Goal: Information Seeking & Learning: Learn about a topic

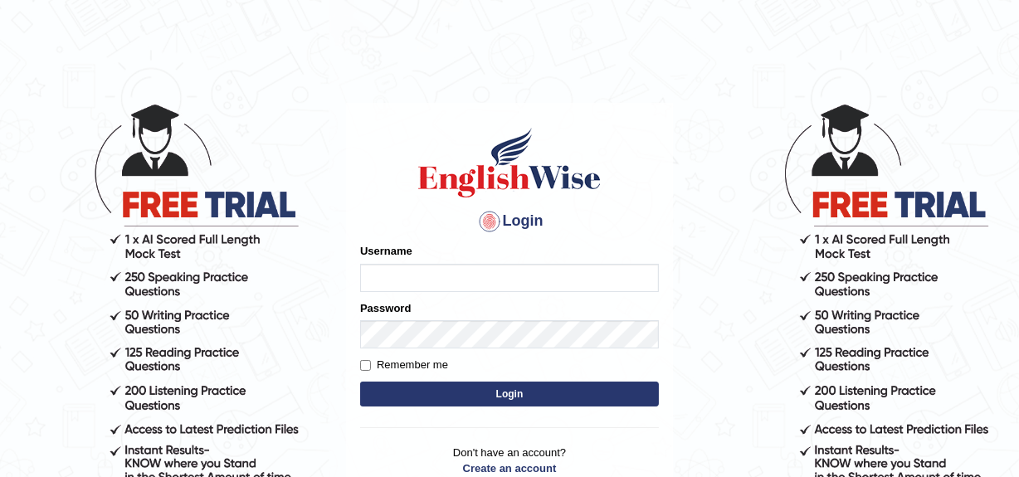
type input "YulyH"
click at [491, 393] on button "Login" at bounding box center [509, 394] width 299 height 25
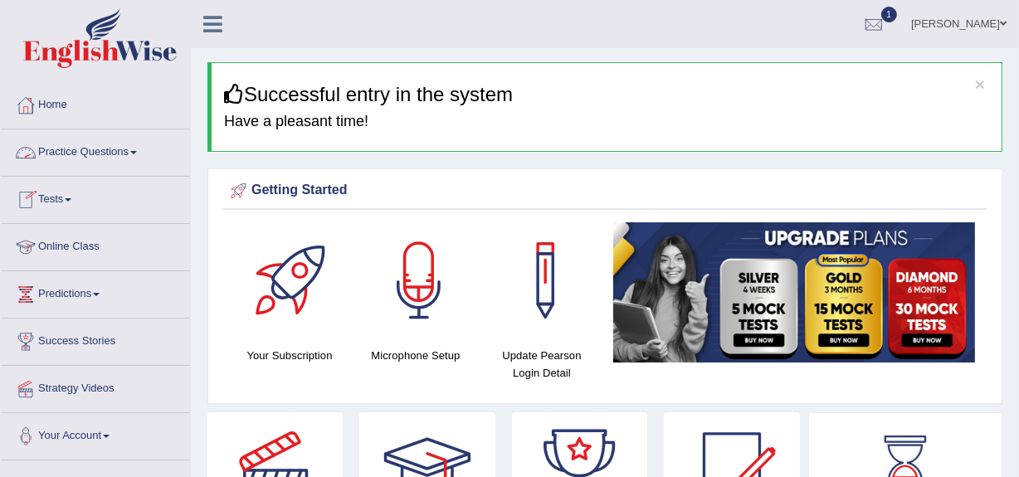
click at [85, 149] on link "Practice Questions" at bounding box center [95, 149] width 189 height 41
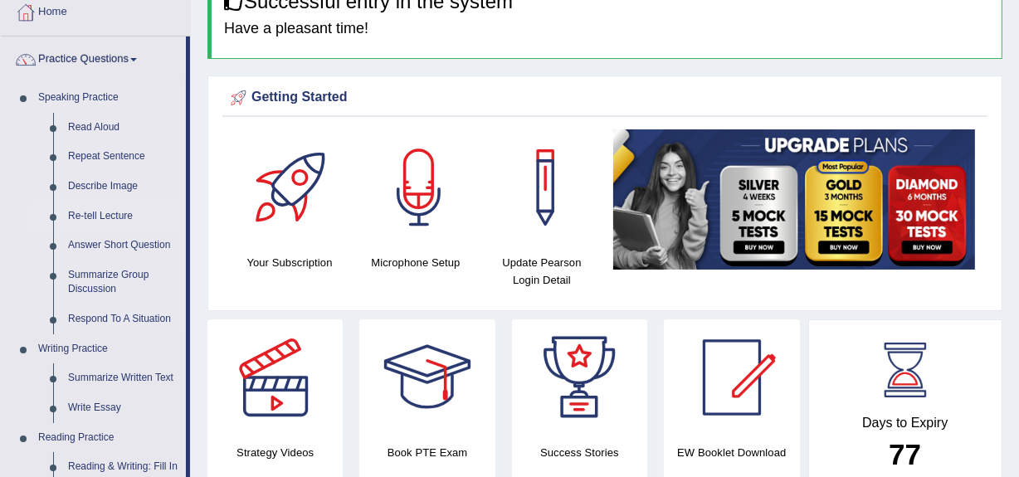
scroll to position [92, 0]
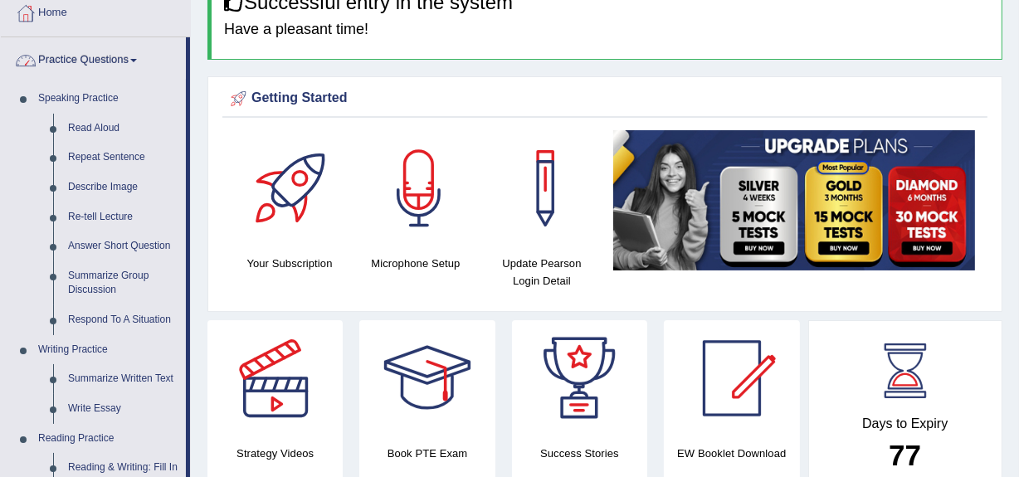
click at [99, 66] on link "Practice Questions" at bounding box center [93, 57] width 185 height 41
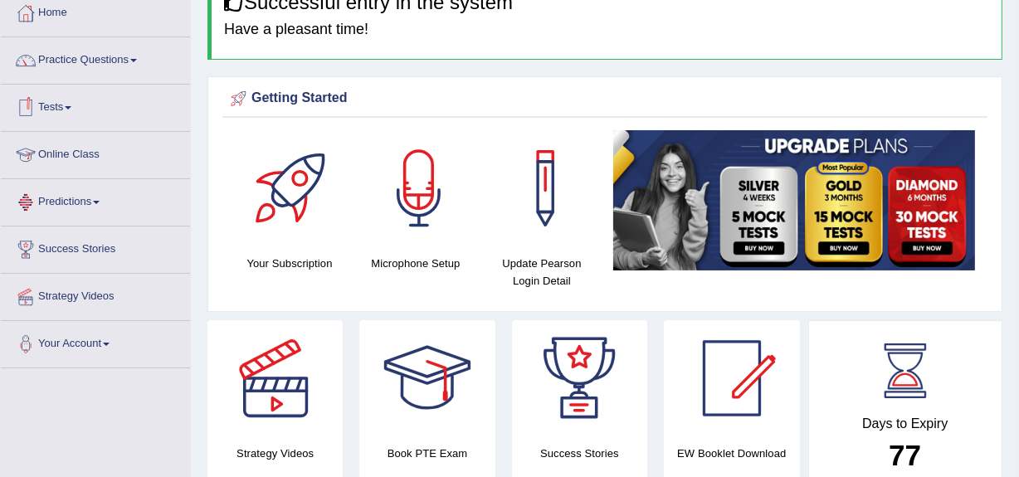
click at [73, 103] on link "Tests" at bounding box center [95, 105] width 189 height 41
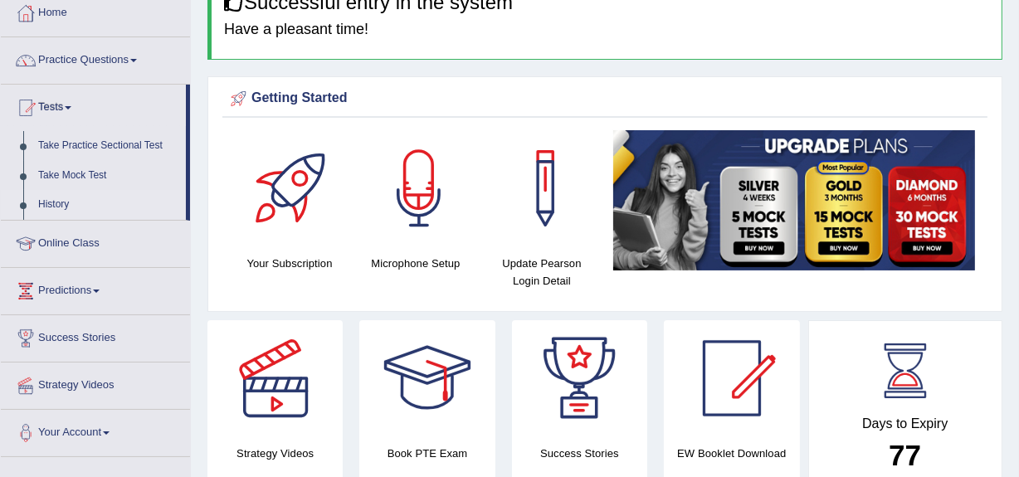
click at [48, 198] on link "History" at bounding box center [108, 205] width 155 height 30
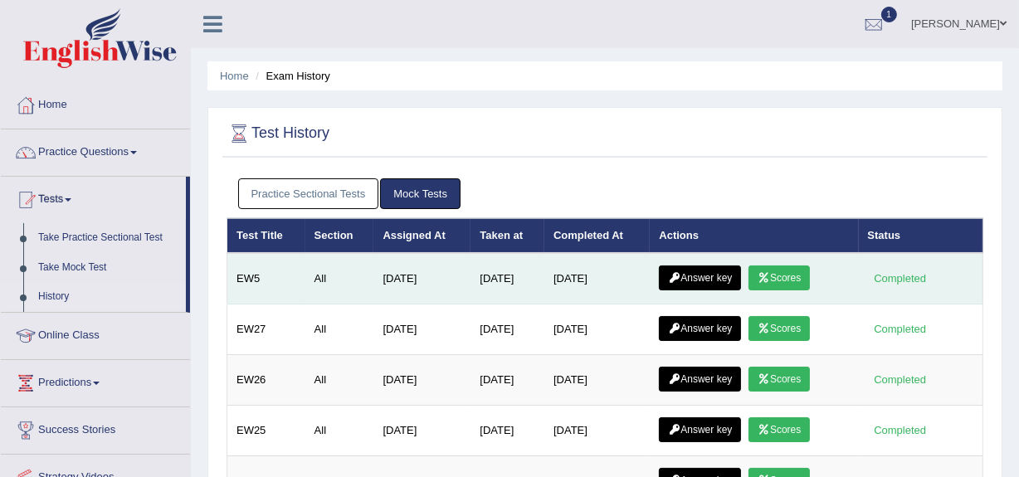
click at [779, 274] on link "Scores" at bounding box center [779, 278] width 61 height 25
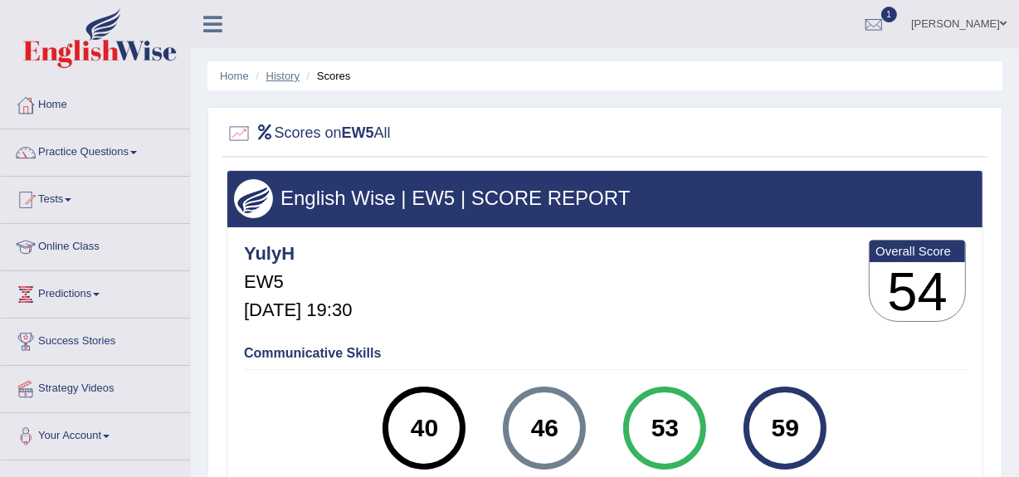
click at [267, 75] on link "History" at bounding box center [282, 76] width 33 height 12
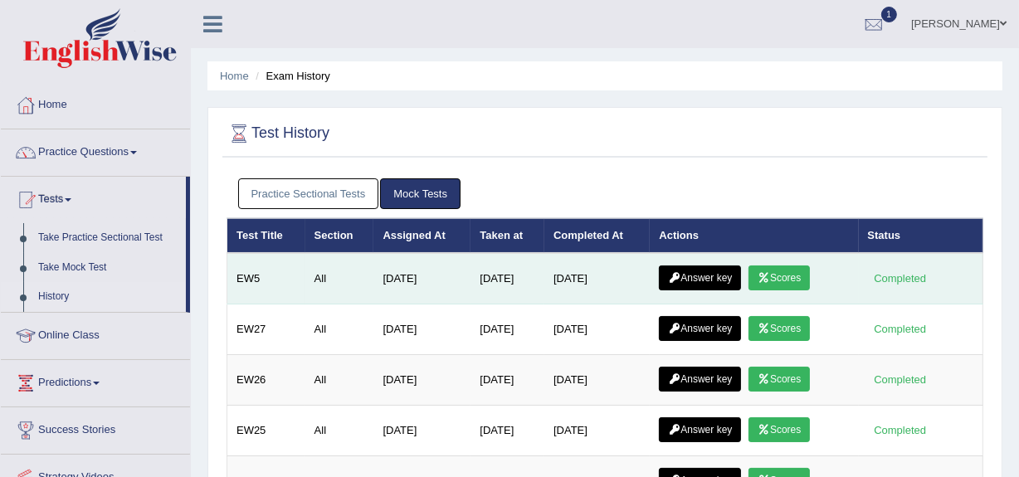
click at [715, 281] on link "Answer key" at bounding box center [700, 278] width 82 height 25
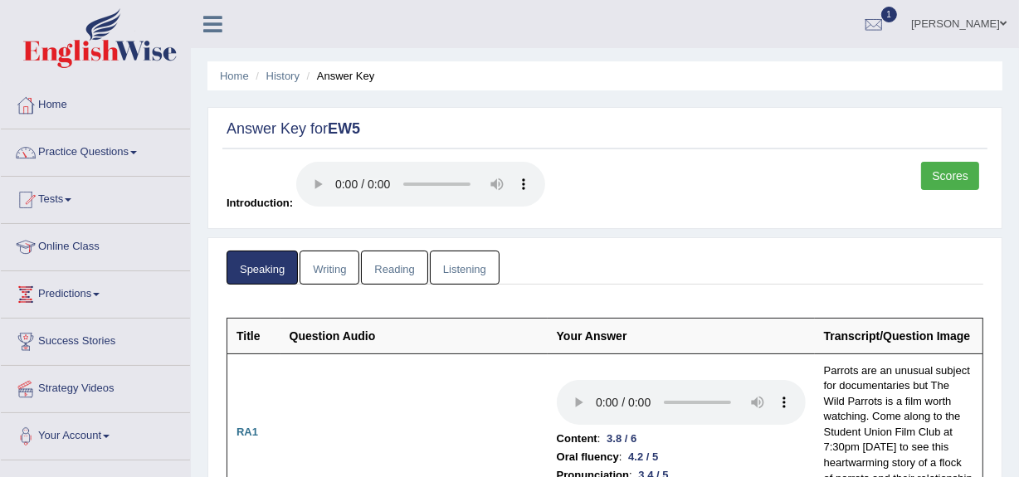
click at [473, 266] on link "Listening" at bounding box center [465, 268] width 70 height 34
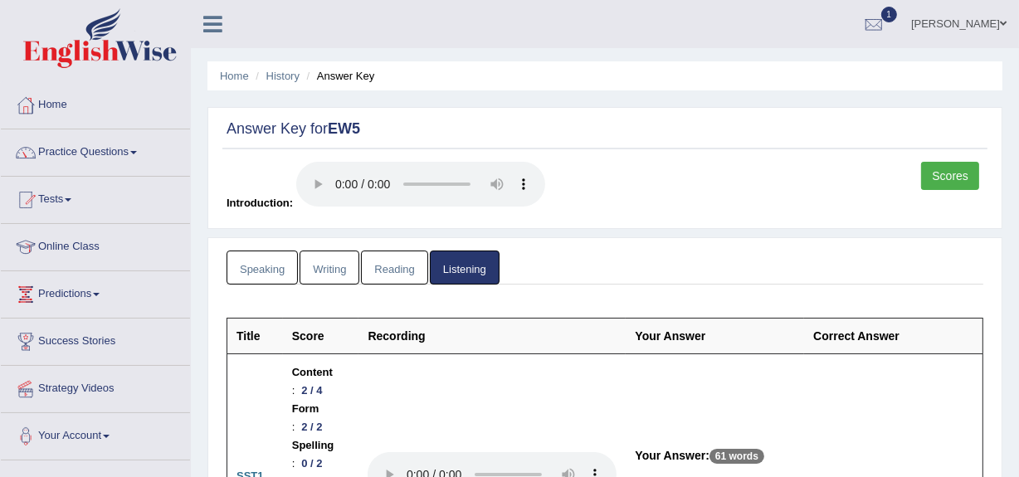
click at [271, 267] on link "Speaking" at bounding box center [262, 268] width 71 height 34
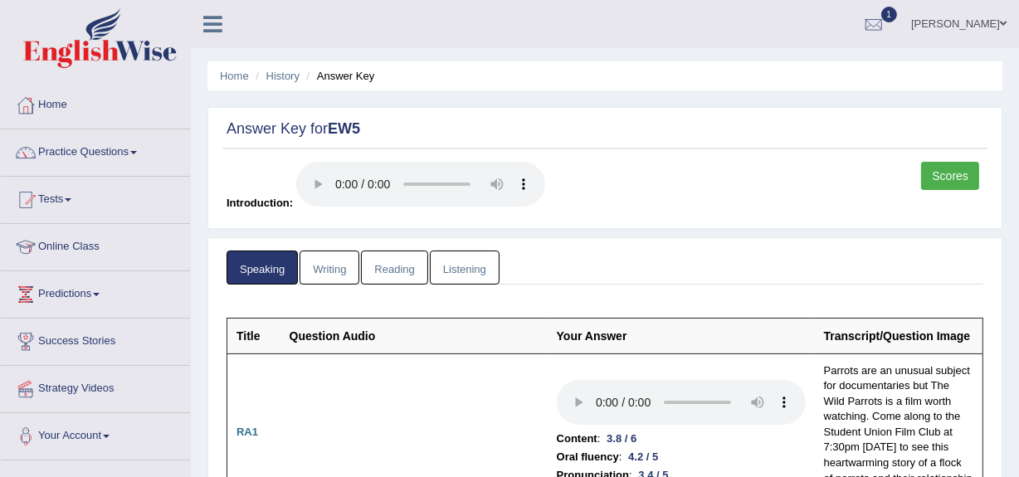
click at [456, 261] on link "Listening" at bounding box center [465, 268] width 70 height 34
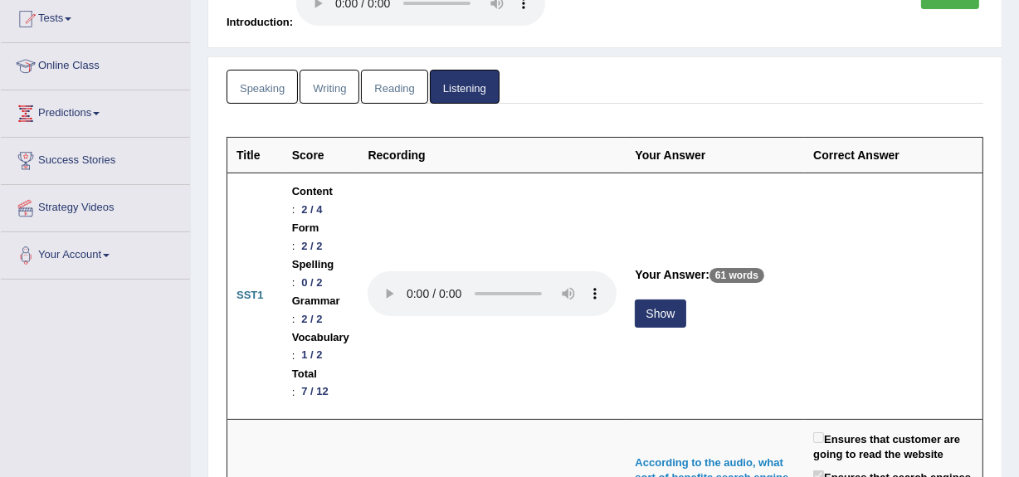
scroll to position [105, 0]
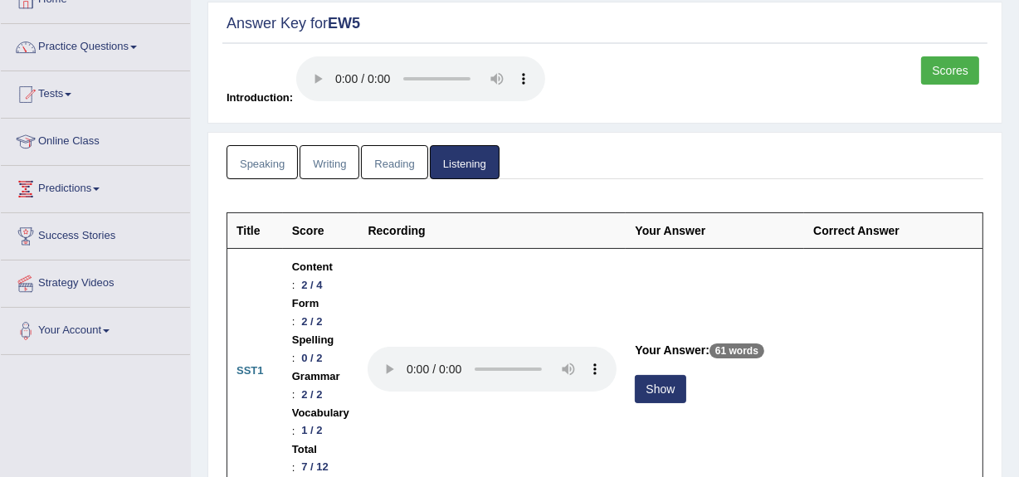
drag, startPoint x: 456, startPoint y: 261, endPoint x: 668, endPoint y: 139, distance: 244.6
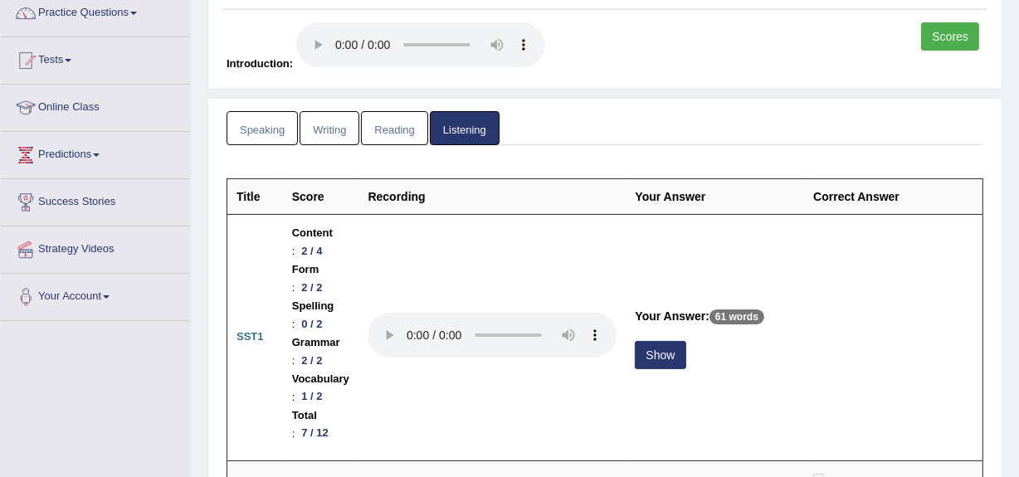
scroll to position [0, 0]
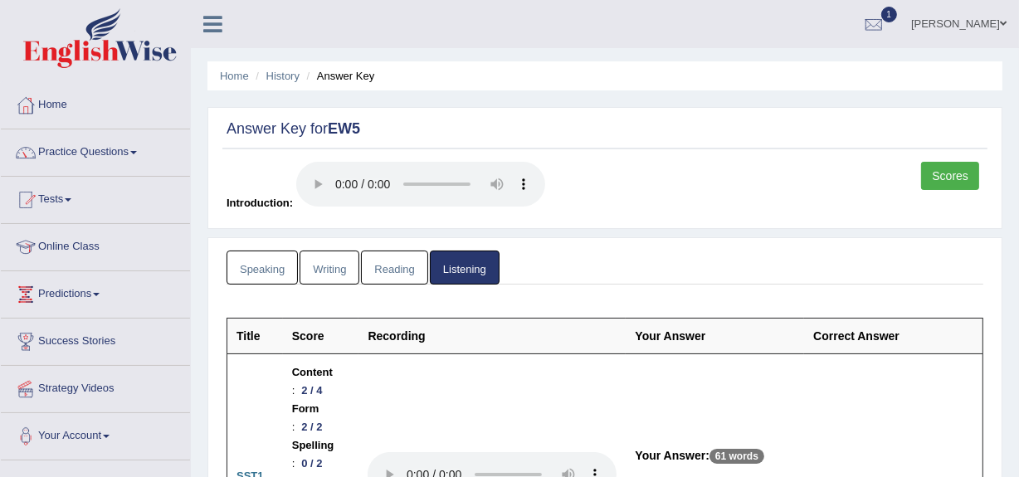
click at [261, 266] on link "Speaking" at bounding box center [262, 268] width 71 height 34
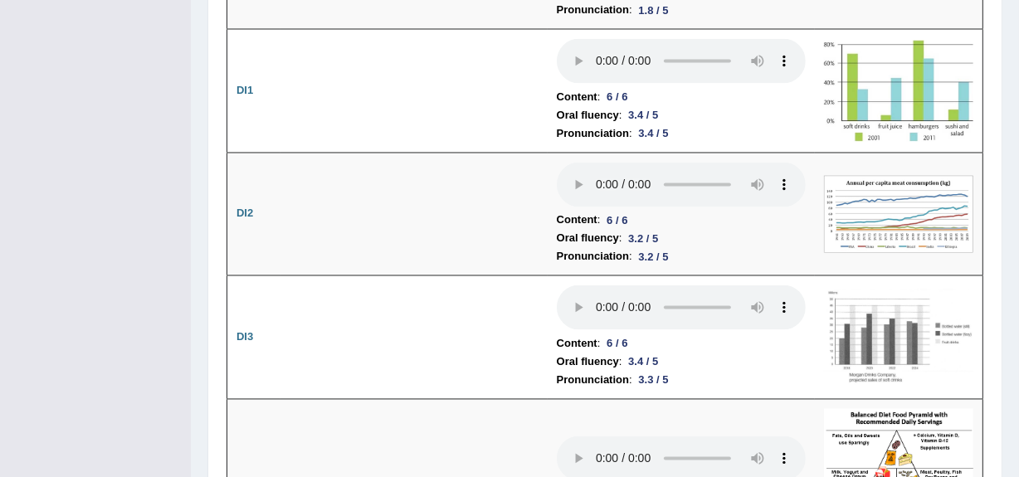
scroll to position [2808, 0]
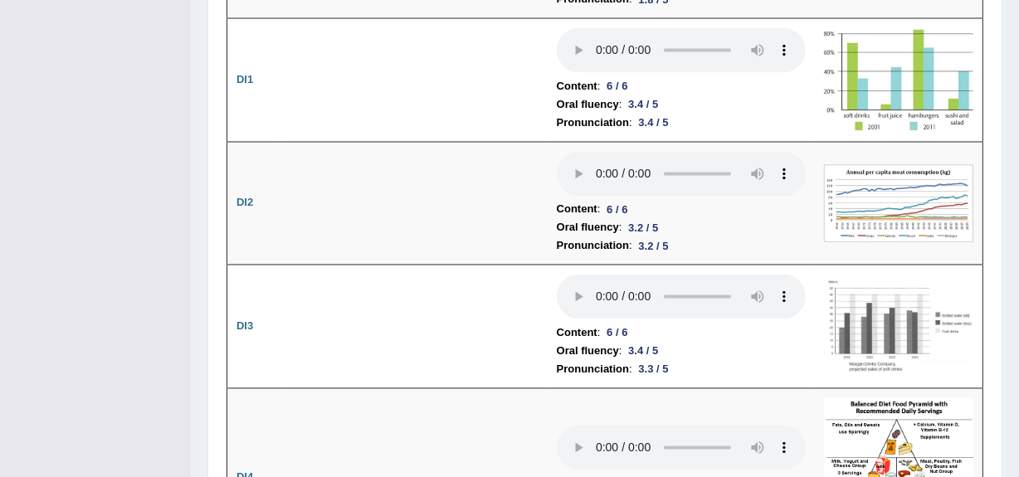
click at [427, 420] on td at bounding box center [414, 477] width 267 height 178
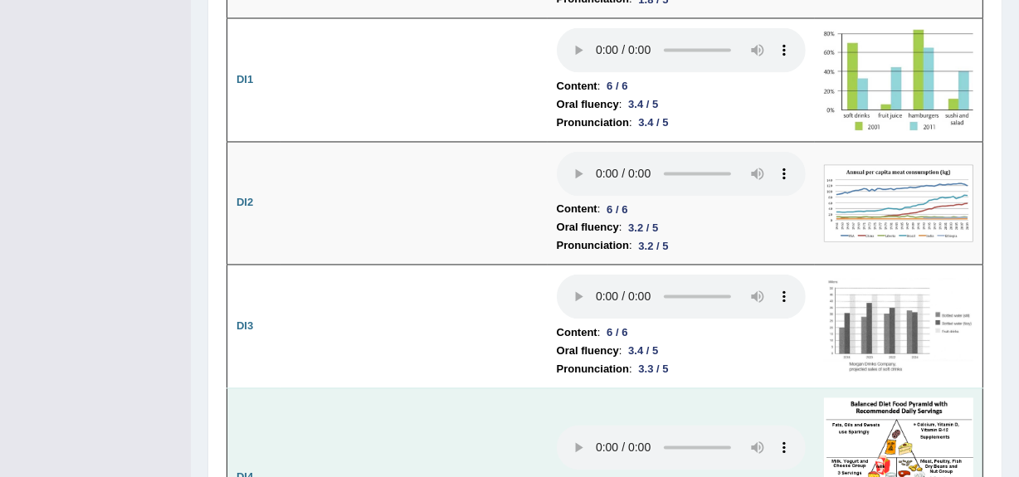
click at [427, 420] on td at bounding box center [414, 477] width 267 height 178
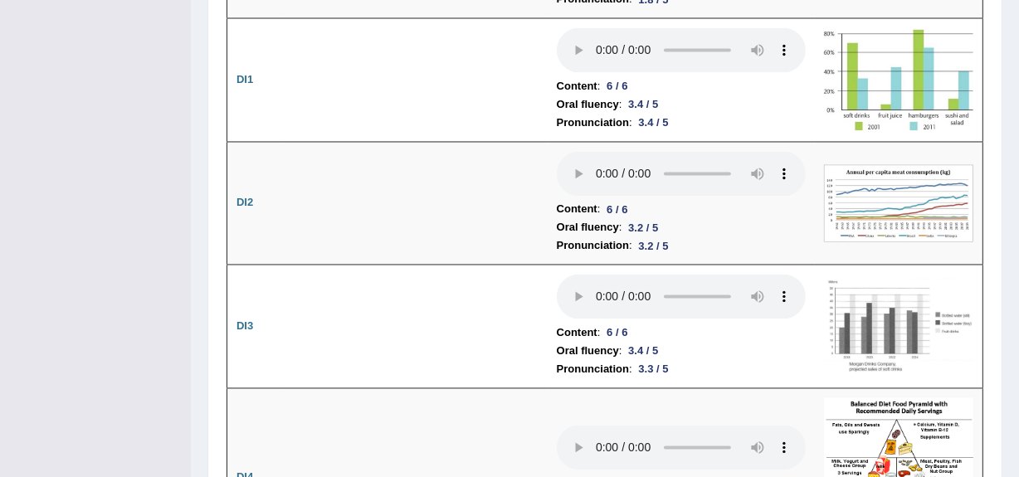
scroll to position [0, 0]
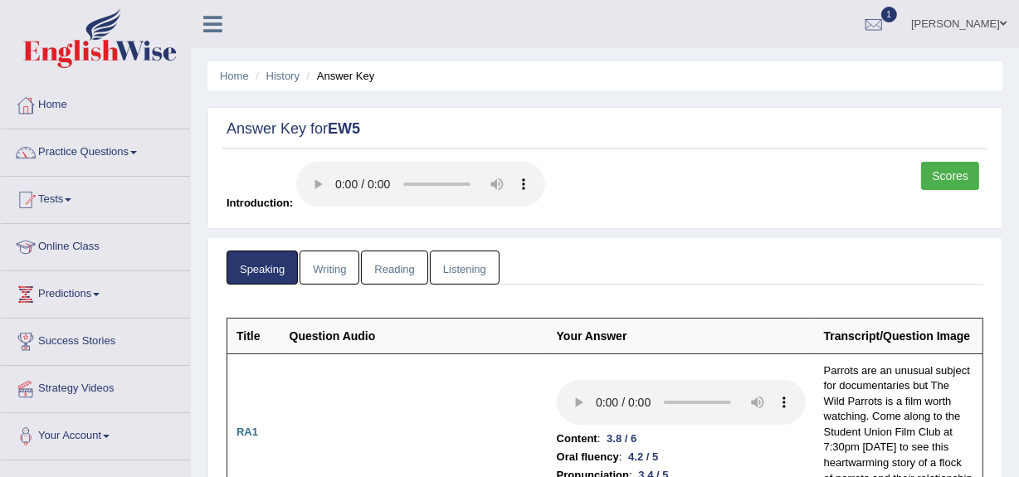
click at [943, 196] on div "Scores Introduction:" at bounding box center [604, 191] width 765 height 58
click at [944, 178] on link "Scores" at bounding box center [950, 176] width 58 height 28
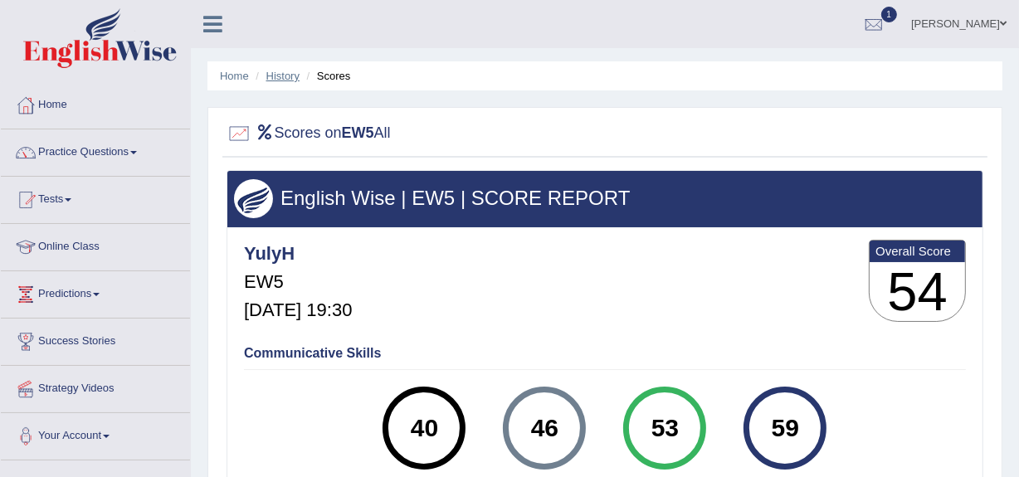
click at [285, 75] on link "History" at bounding box center [282, 76] width 33 height 12
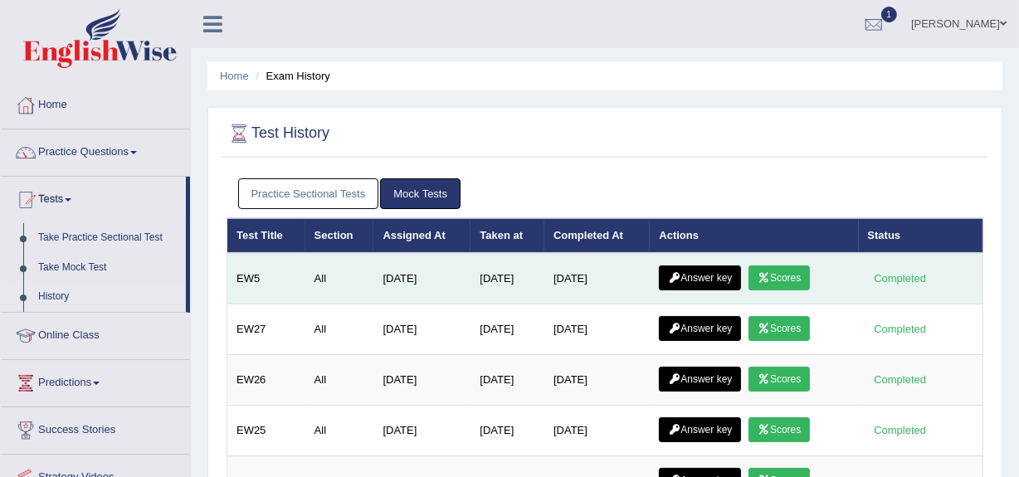
click at [686, 276] on link "Answer key" at bounding box center [700, 278] width 82 height 25
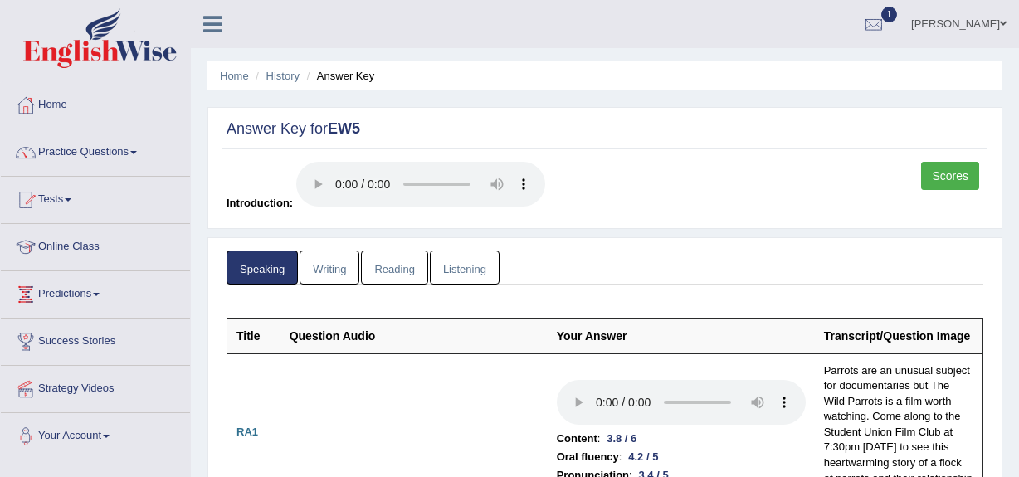
click at [475, 277] on link "Listening" at bounding box center [465, 268] width 70 height 34
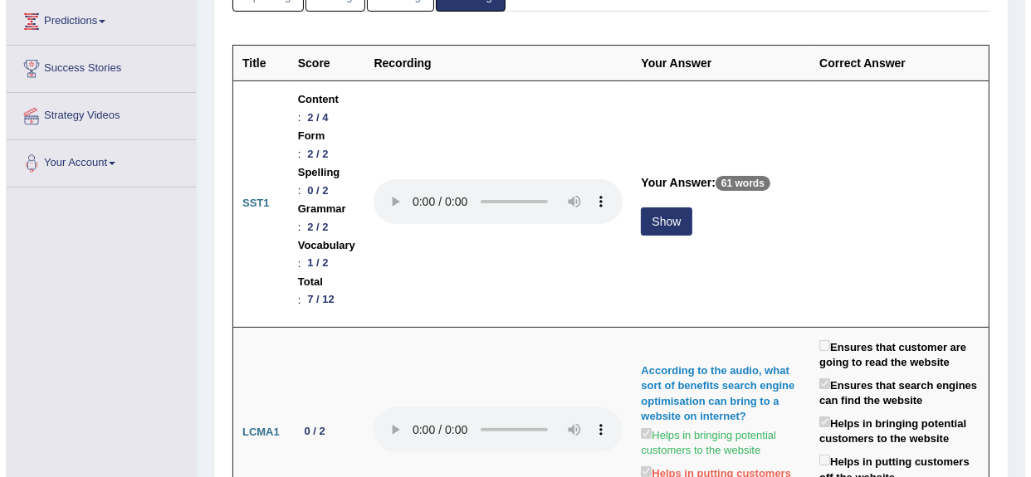
scroll to position [271, 0]
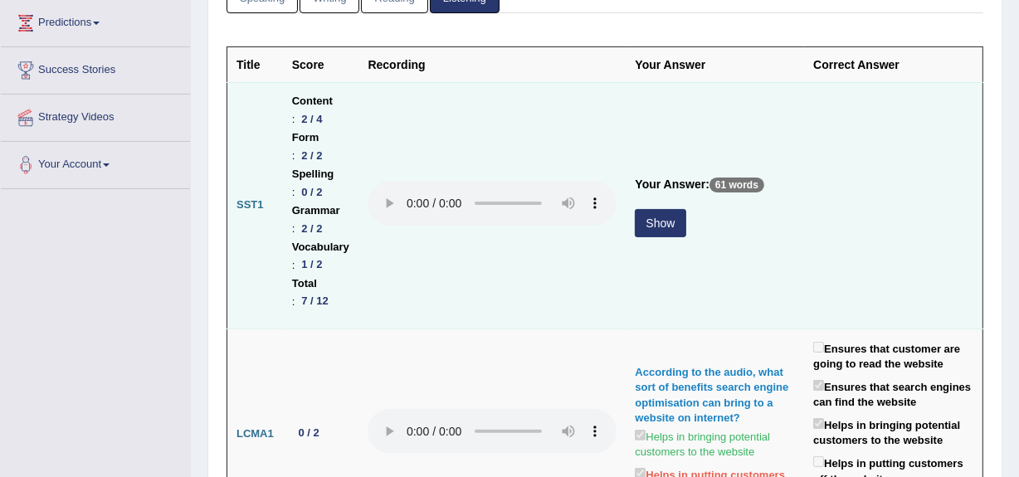
click at [666, 209] on button "Show" at bounding box center [660, 223] width 51 height 28
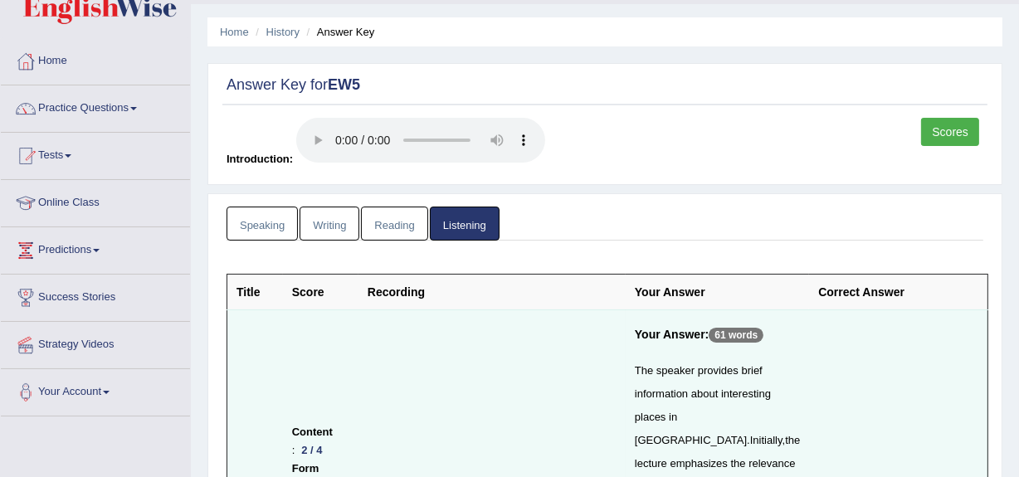
scroll to position [0, 0]
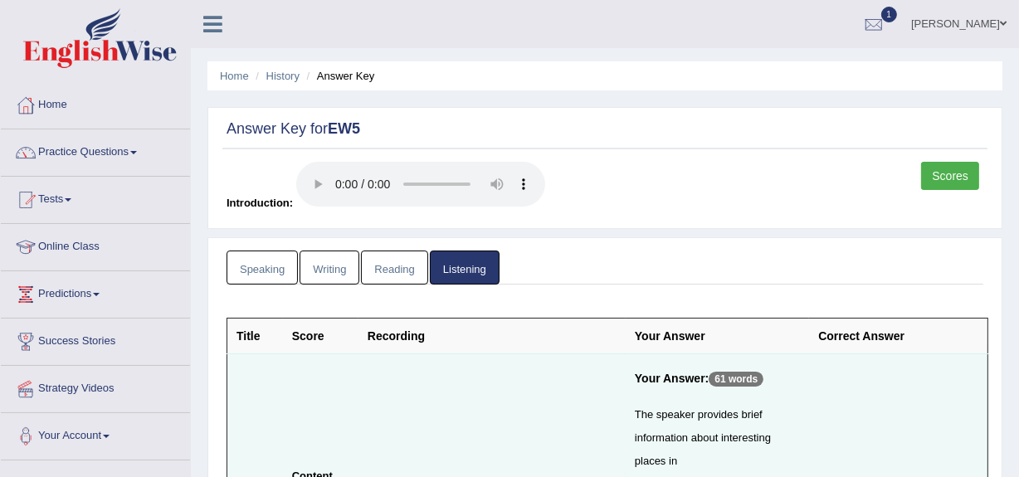
click at [327, 268] on link "Writing" at bounding box center [330, 268] width 60 height 34
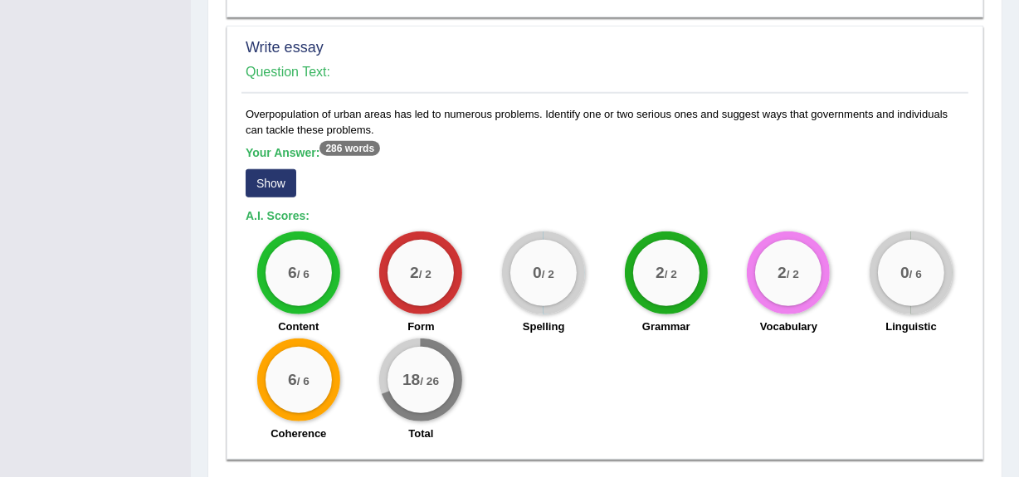
scroll to position [1355, 0]
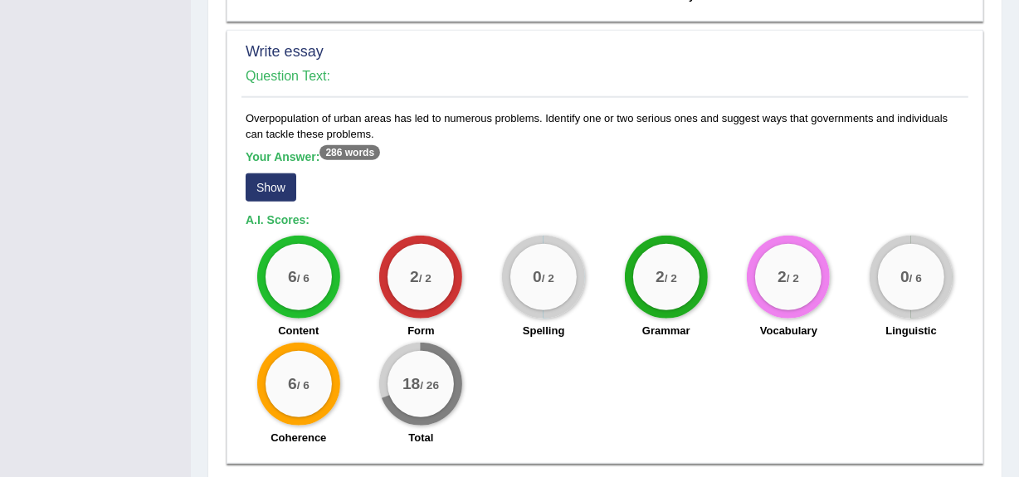
click at [257, 173] on button "Show" at bounding box center [271, 187] width 51 height 28
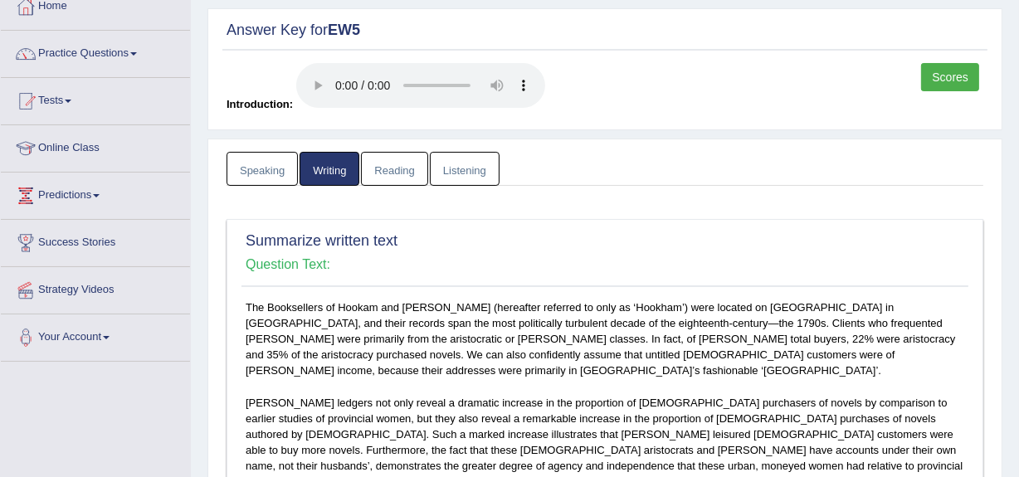
scroll to position [0, 0]
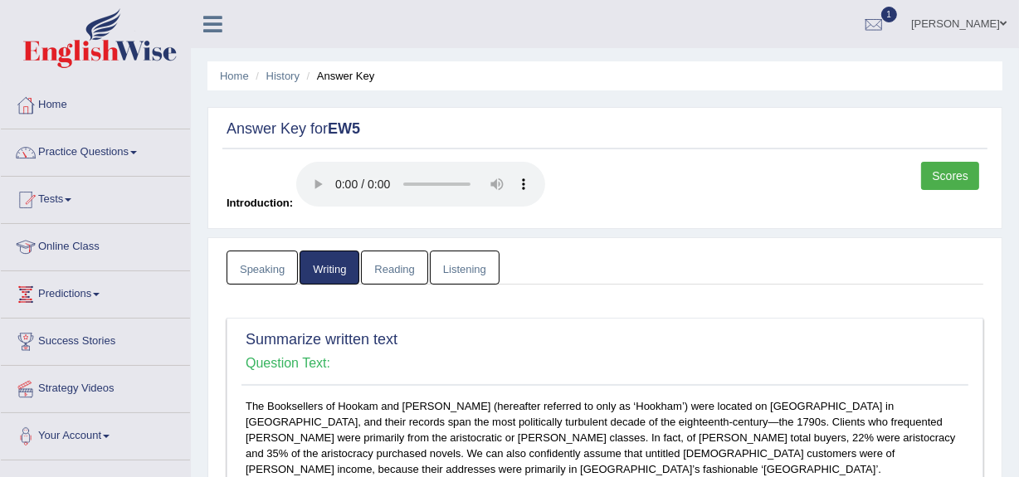
click at [403, 263] on link "Reading" at bounding box center [394, 268] width 66 height 34
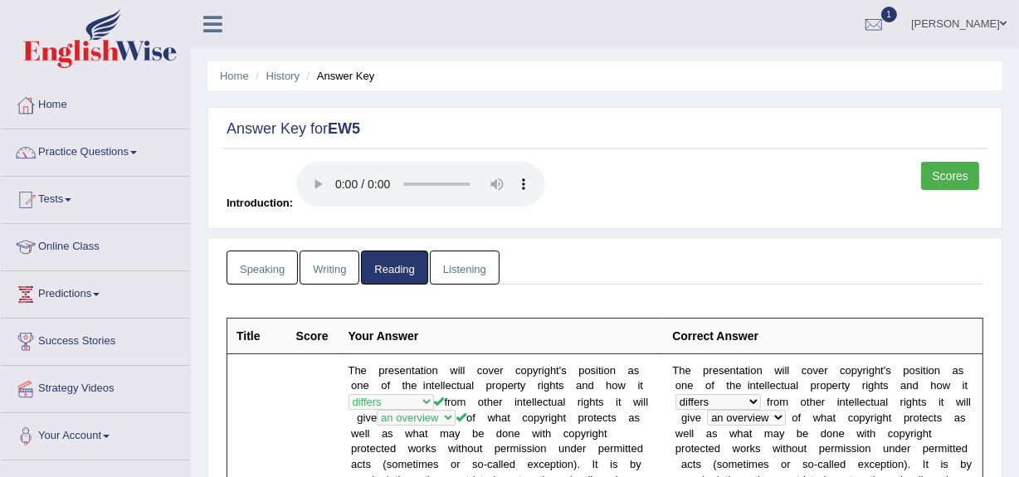
click at [966, 186] on link "Scores" at bounding box center [950, 176] width 58 height 28
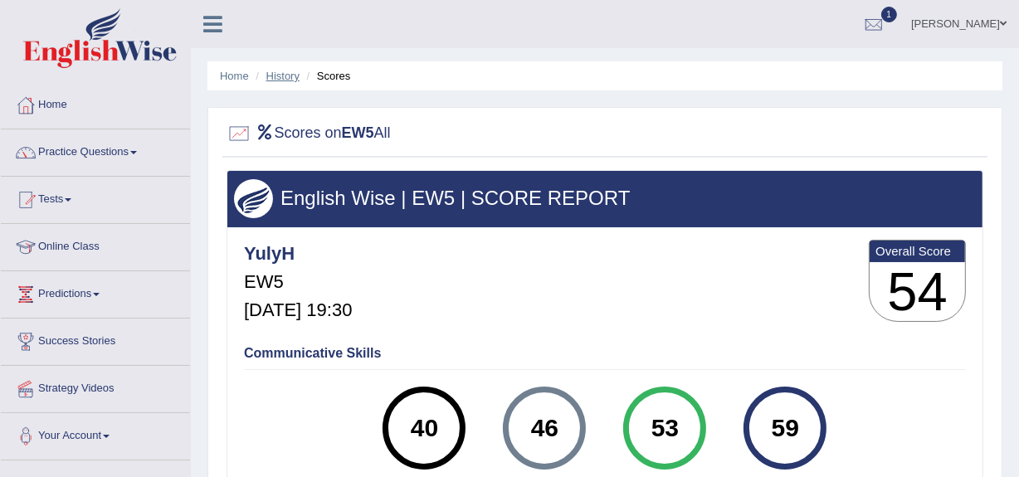
click at [290, 75] on link "History" at bounding box center [282, 76] width 33 height 12
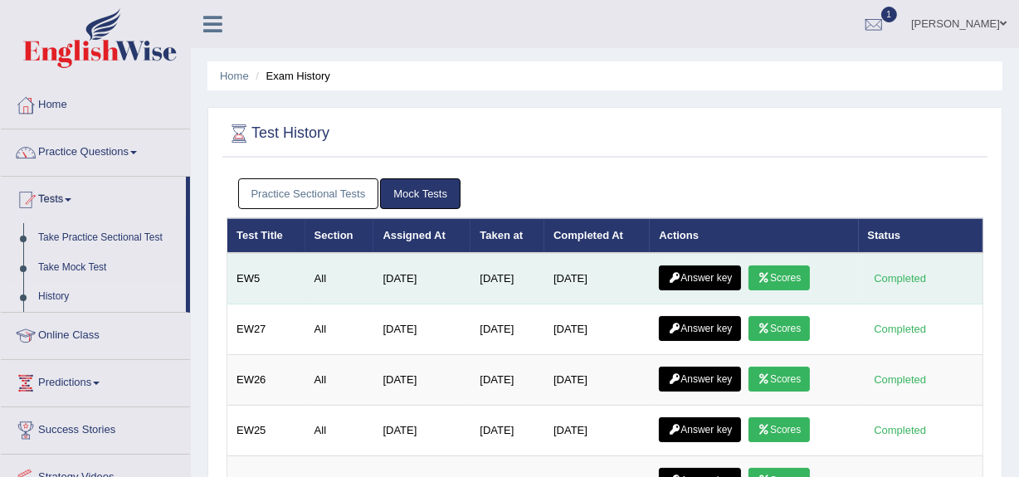
click at [719, 284] on link "Answer key" at bounding box center [700, 278] width 82 height 25
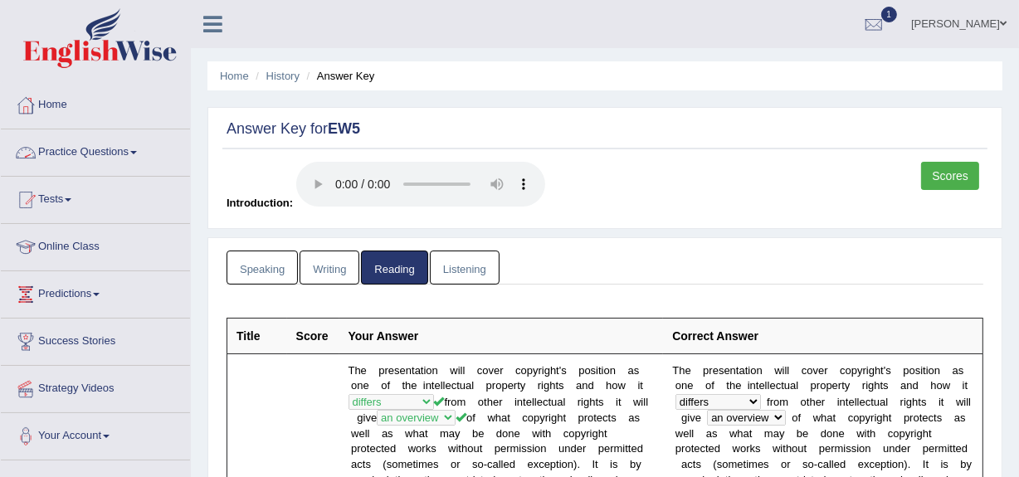
click at [61, 156] on link "Practice Questions" at bounding box center [95, 149] width 189 height 41
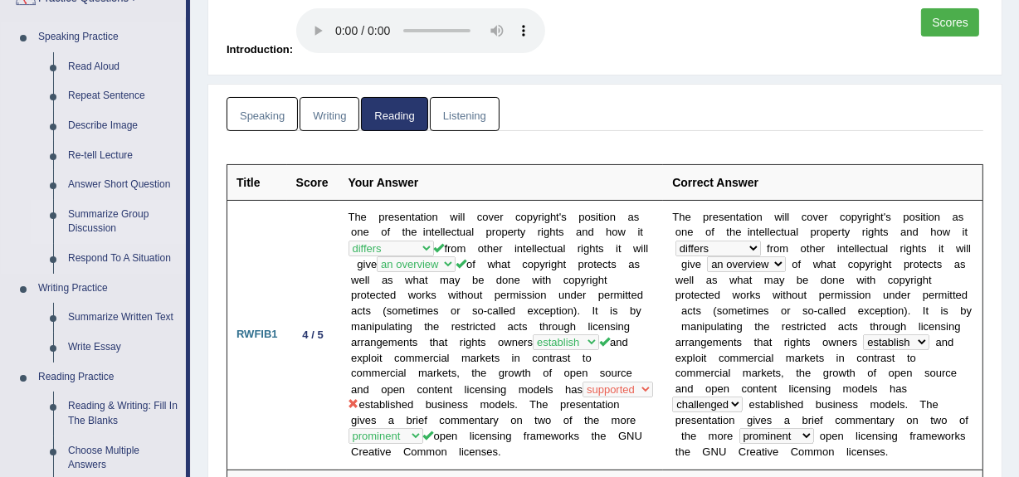
scroll to position [152, 0]
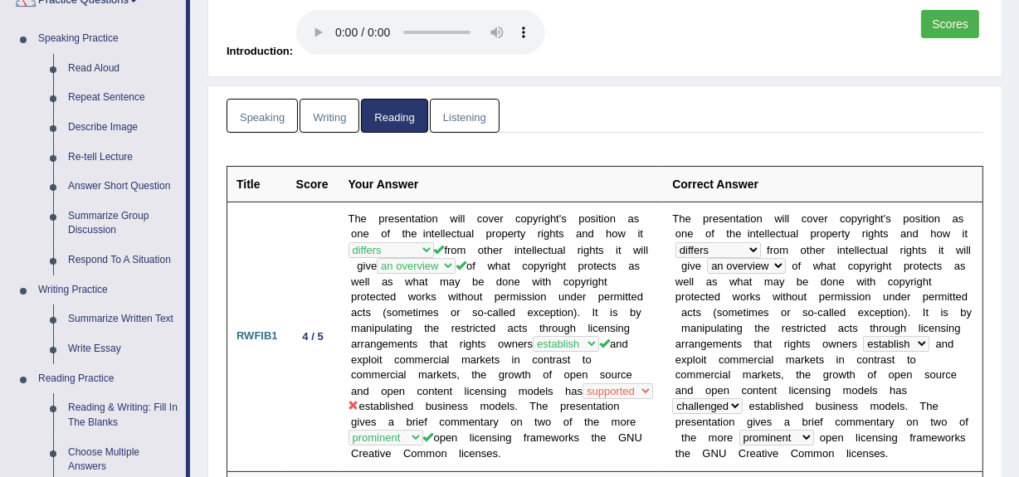
click at [264, 102] on link "Speaking" at bounding box center [262, 116] width 71 height 34
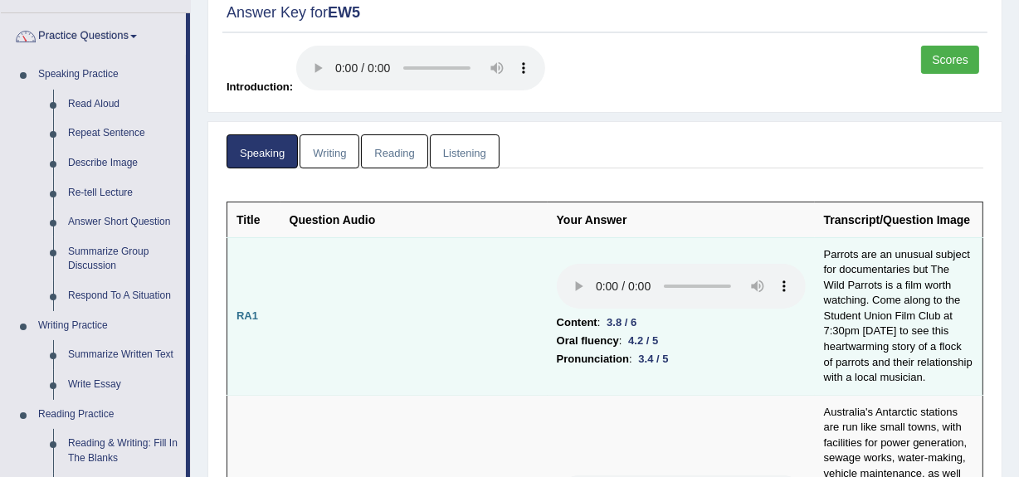
scroll to position [115, 0]
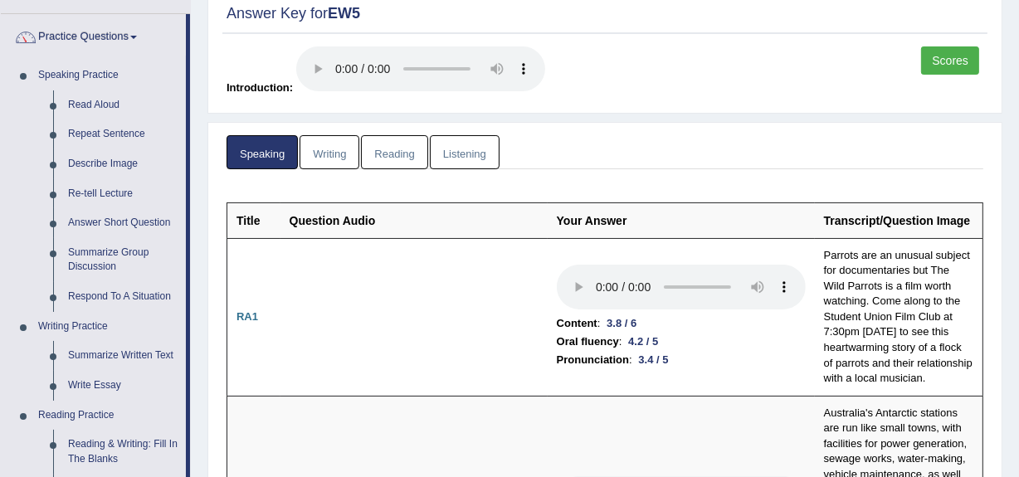
click at [321, 148] on link "Writing" at bounding box center [330, 152] width 60 height 34
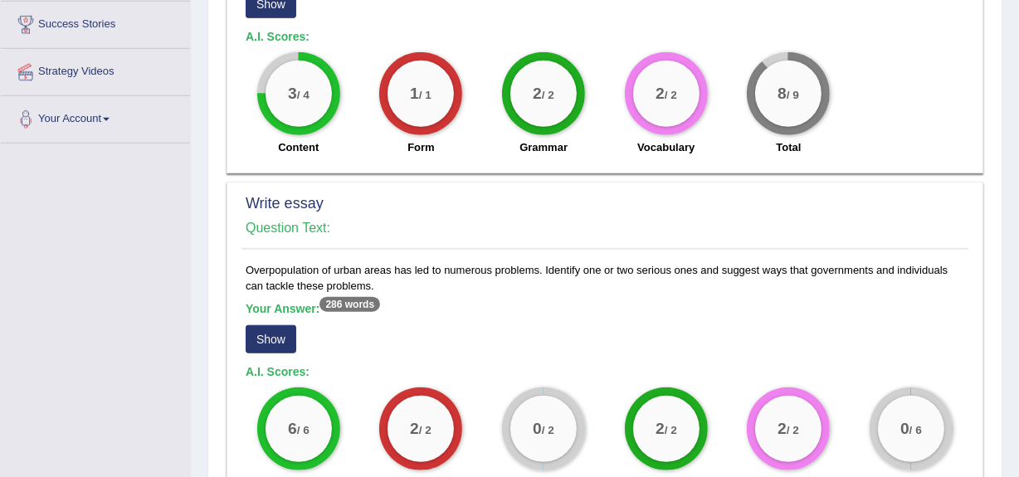
scroll to position [1386, 0]
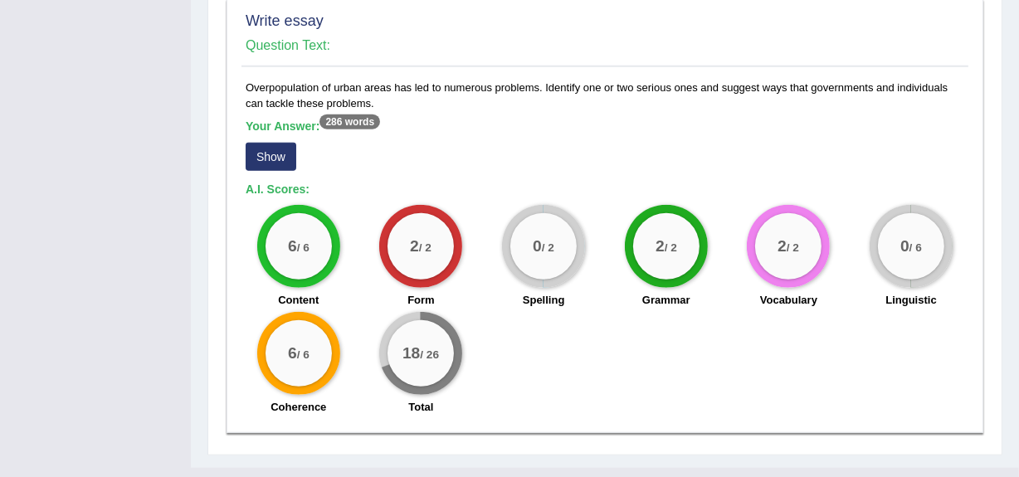
click at [261, 143] on button "Show" at bounding box center [271, 157] width 51 height 28
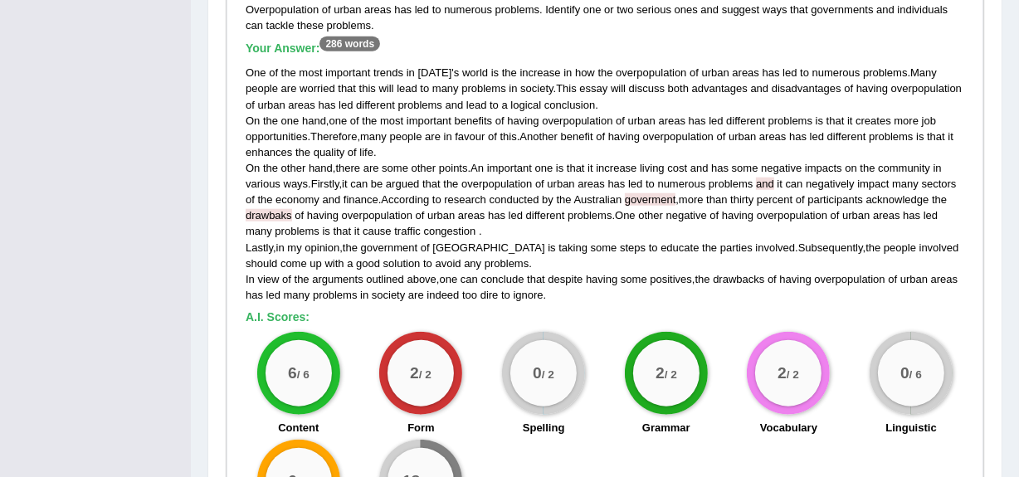
scroll to position [1465, 0]
click at [910, 368] on small "/ 6" at bounding box center [916, 374] width 12 height 12
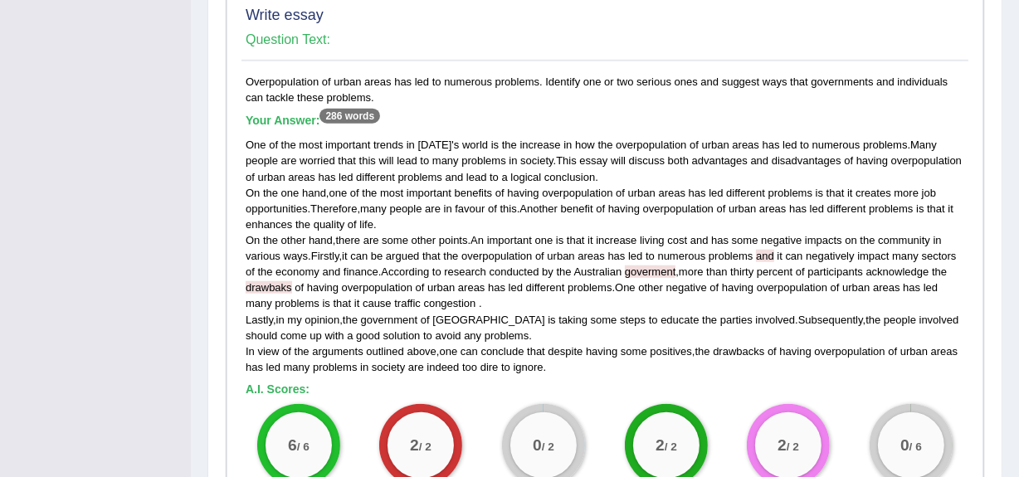
scroll to position [1389, 0]
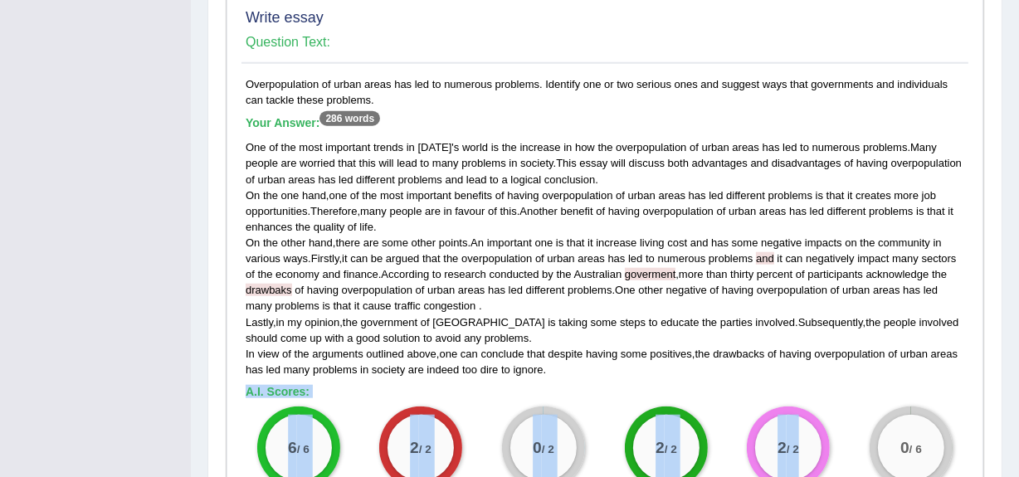
drag, startPoint x: 909, startPoint y: 337, endPoint x: 798, endPoint y: 386, distance: 121.5
click at [798, 386] on div "Overpopulation of urban areas has led to numerous problems. Identify one or two…" at bounding box center [605, 351] width 727 height 550
click at [798, 415] on div "2 / 2" at bounding box center [788, 448] width 66 height 66
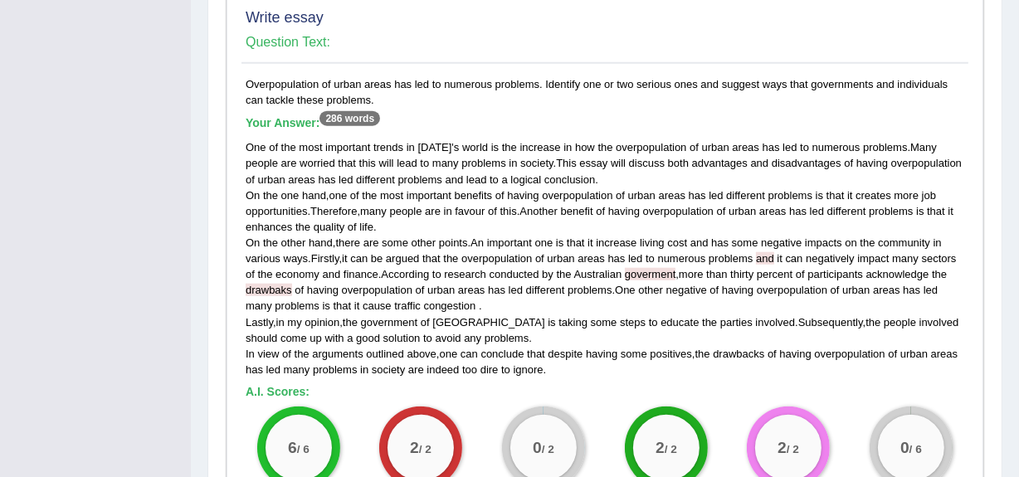
click at [798, 415] on div "2 / 2" at bounding box center [788, 448] width 66 height 66
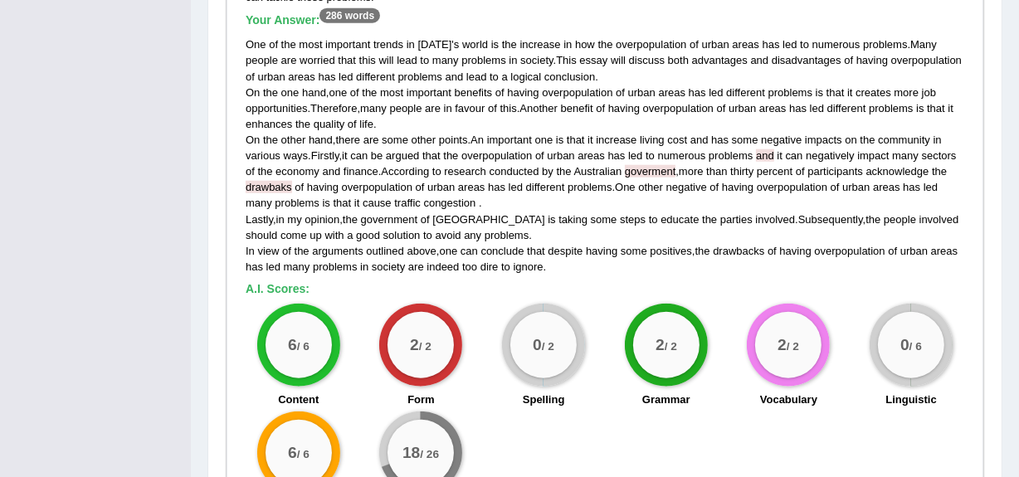
scroll to position [1493, 0]
click at [554, 351] on div "0 / 2" at bounding box center [543, 344] width 83 height 83
click at [549, 349] on div "0 / 2" at bounding box center [543, 344] width 83 height 83
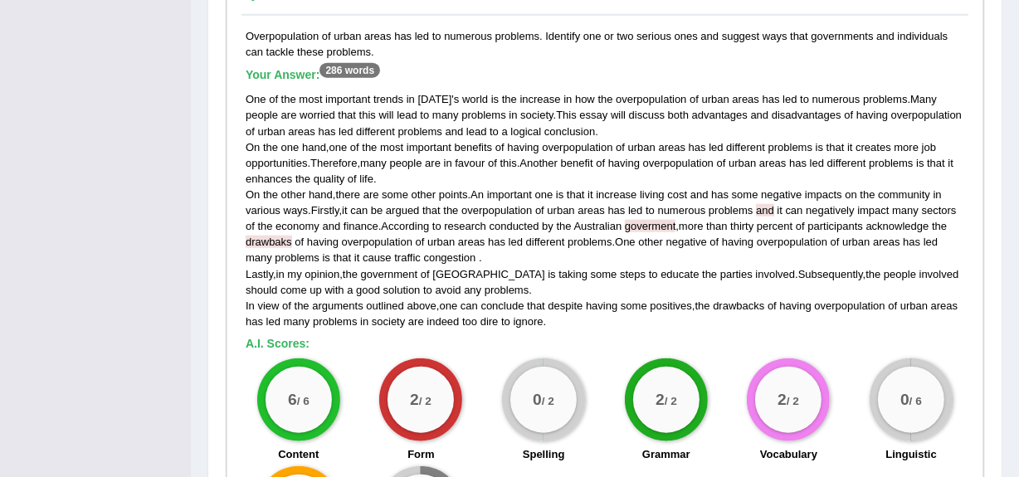
scroll to position [1350, 0]
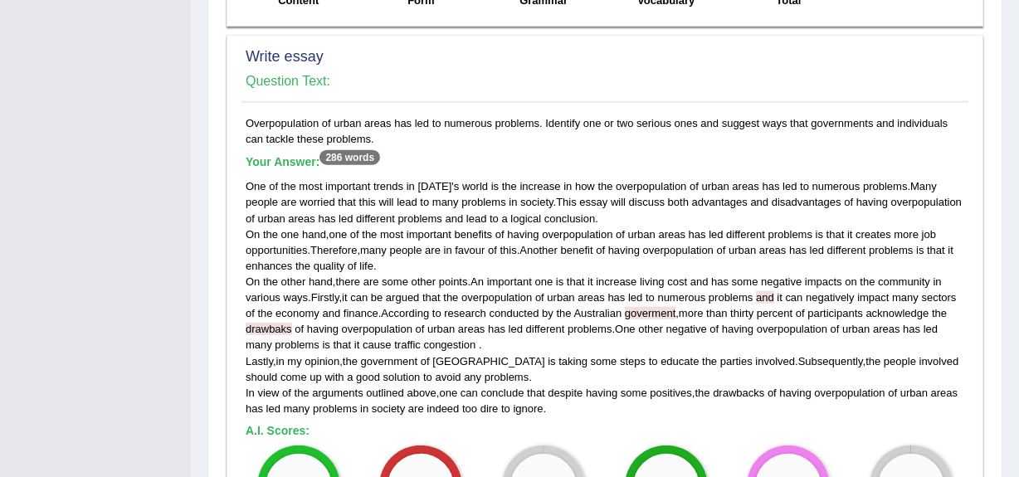
click at [773, 291] on span "and" at bounding box center [765, 297] width 18 height 12
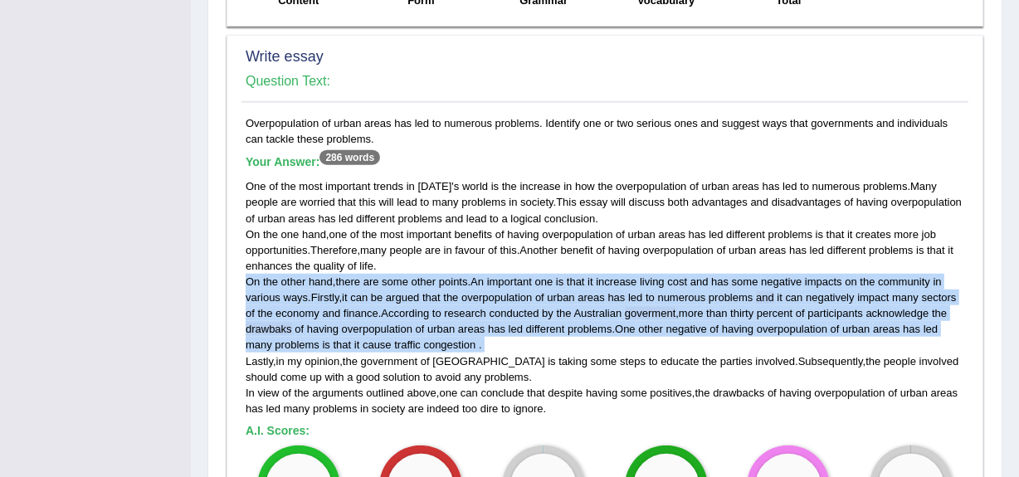
click at [773, 291] on span "and" at bounding box center [765, 297] width 18 height 12
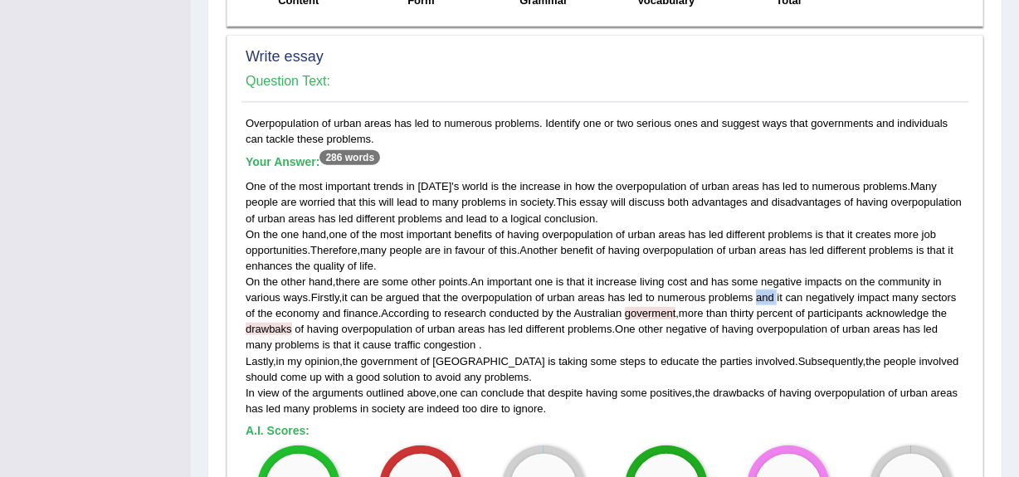
click at [773, 291] on span "and" at bounding box center [765, 297] width 18 height 12
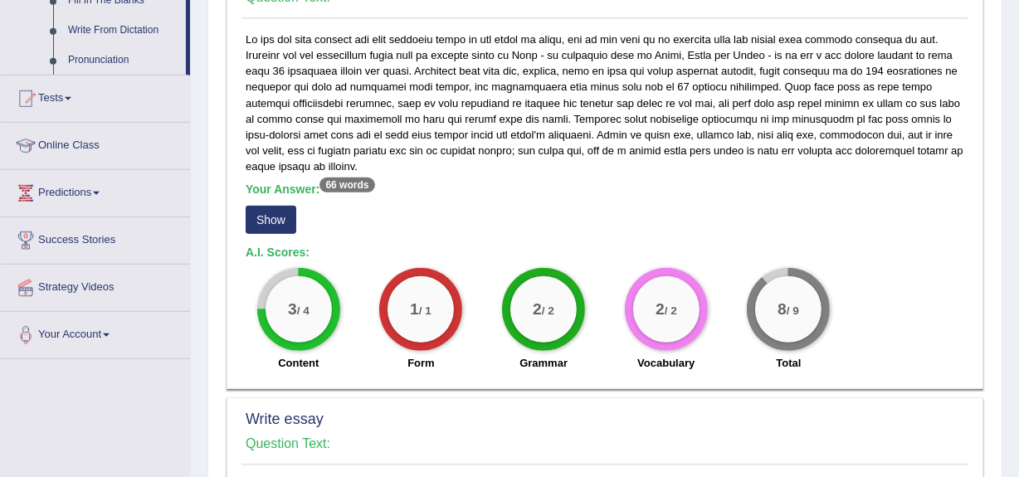
scroll to position [1003, 0]
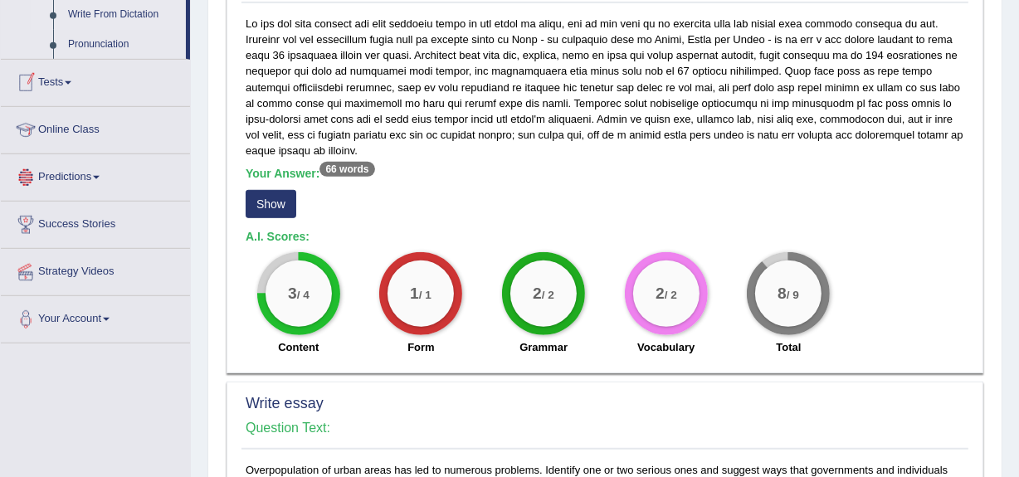
click at [106, 17] on link "Write From Dictation" at bounding box center [123, 15] width 125 height 30
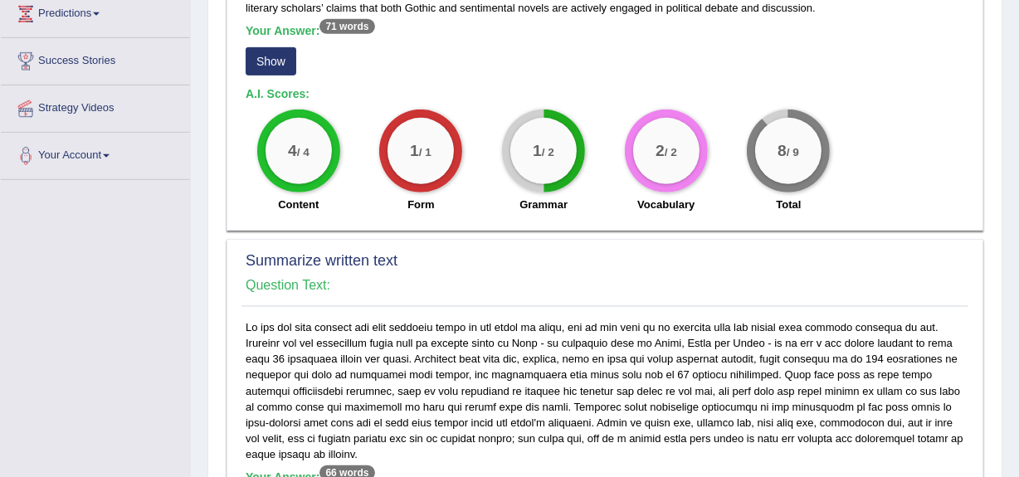
scroll to position [1007, 0]
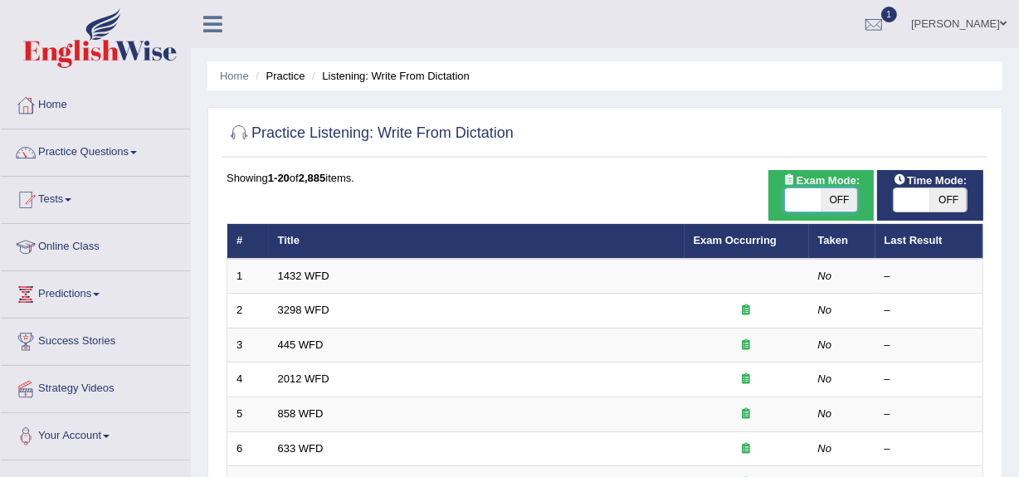
click at [802, 201] on span at bounding box center [803, 199] width 37 height 23
checkbox input "true"
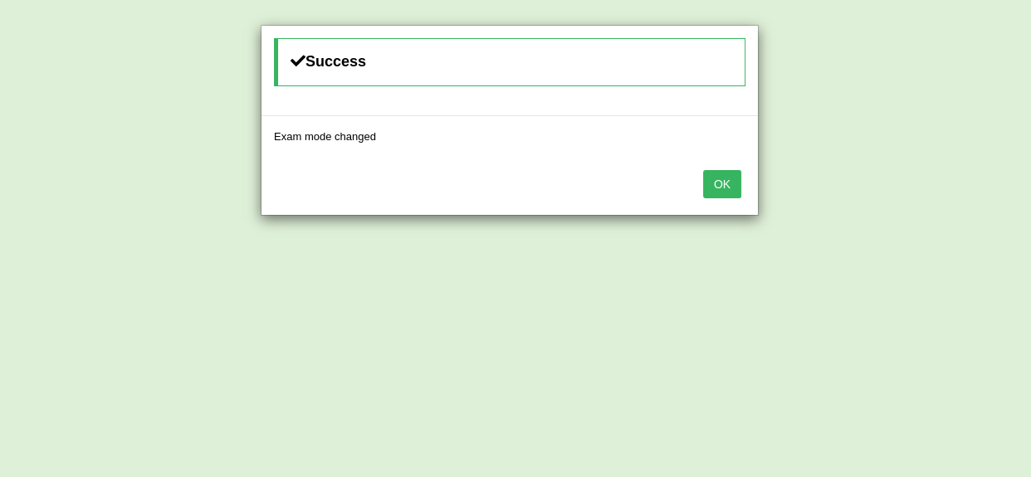
click at [729, 182] on button "OK" at bounding box center [722, 184] width 38 height 28
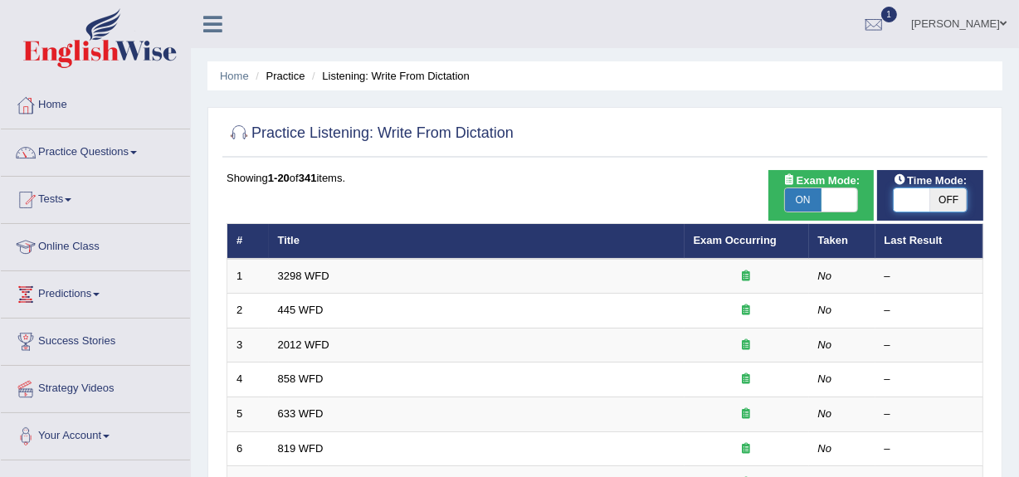
click at [907, 198] on span at bounding box center [912, 199] width 37 height 23
checkbox input "true"
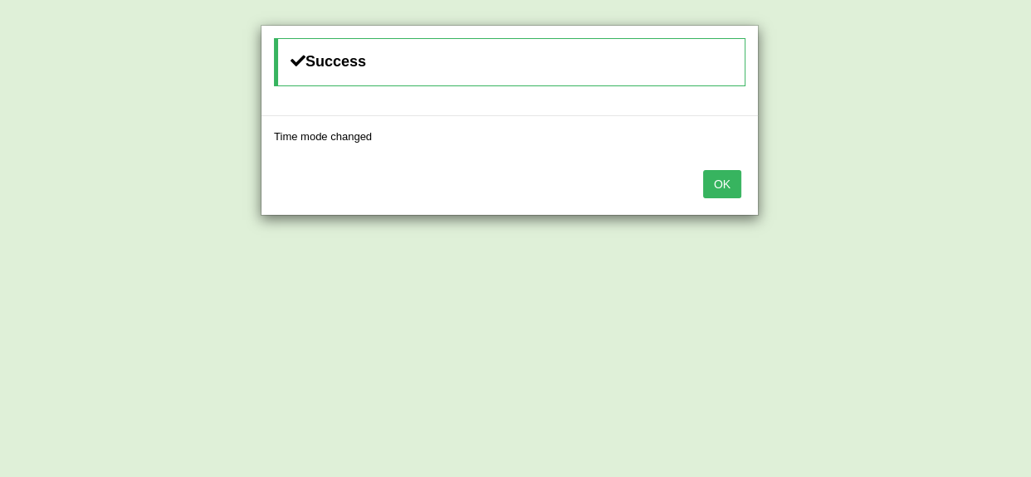
click at [720, 181] on button "OK" at bounding box center [722, 184] width 38 height 28
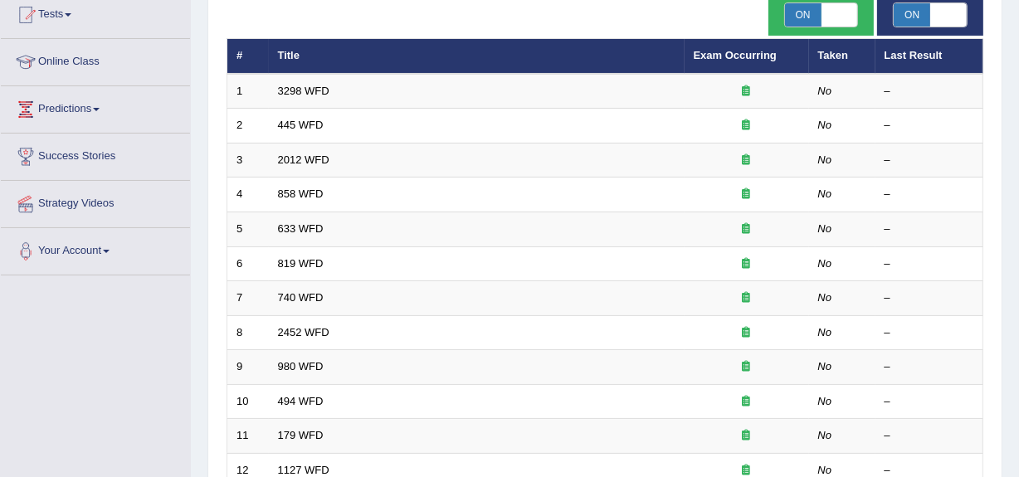
scroll to position [186, 0]
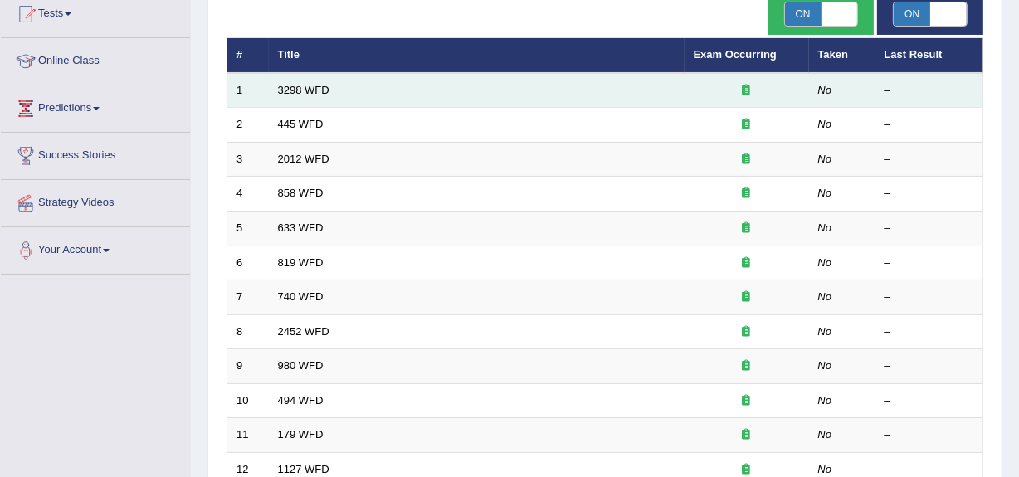
click at [300, 81] on td "3298 WFD" at bounding box center [477, 90] width 416 height 35
click at [300, 85] on link "3298 WFD" at bounding box center [303, 90] width 51 height 12
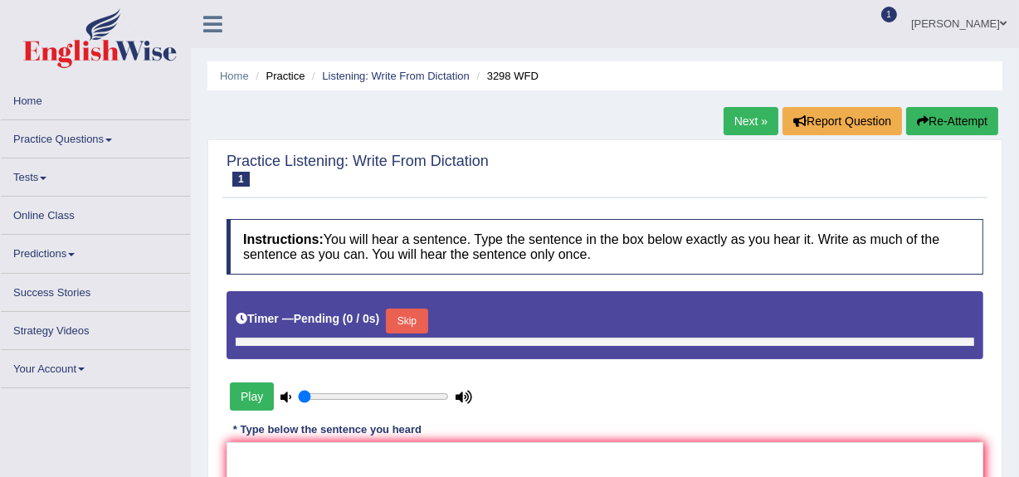
type input "1"
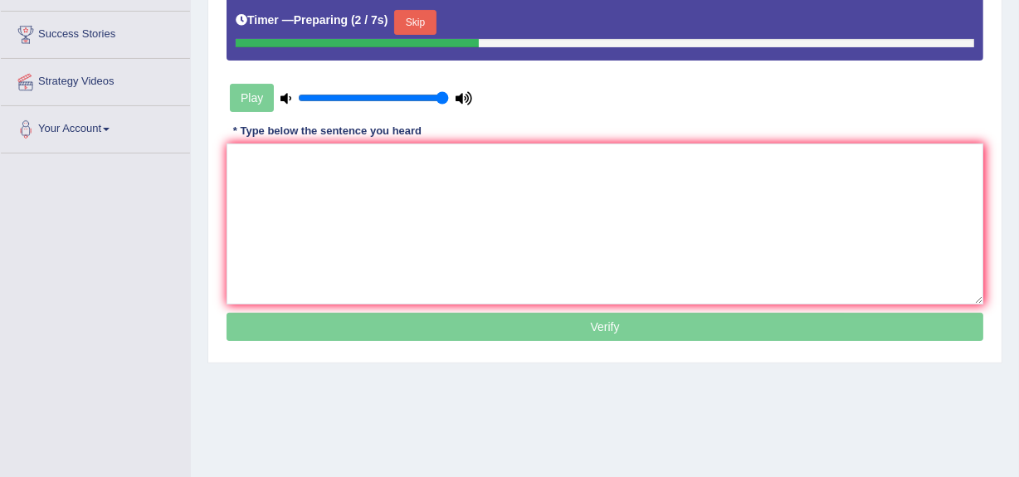
scroll to position [307, 0]
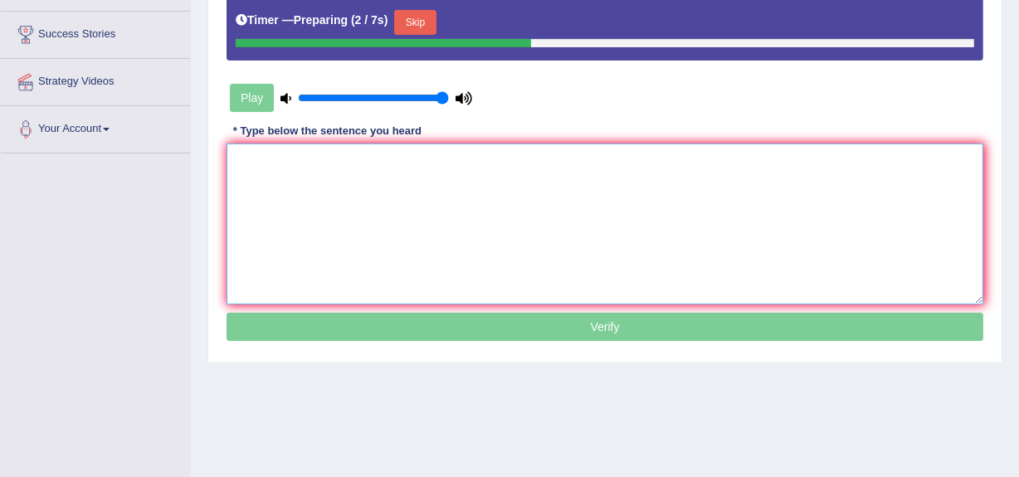
click at [279, 165] on textarea at bounding box center [605, 224] width 757 height 161
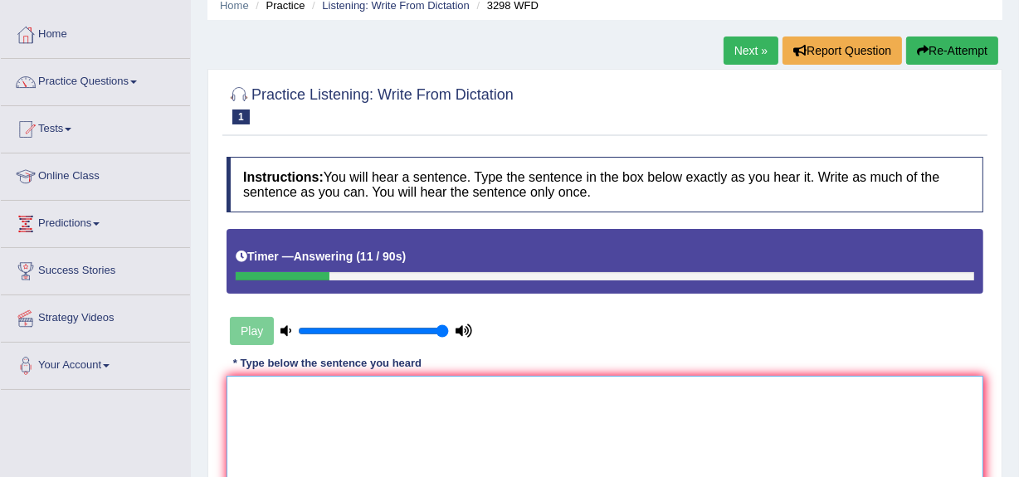
scroll to position [70, 0]
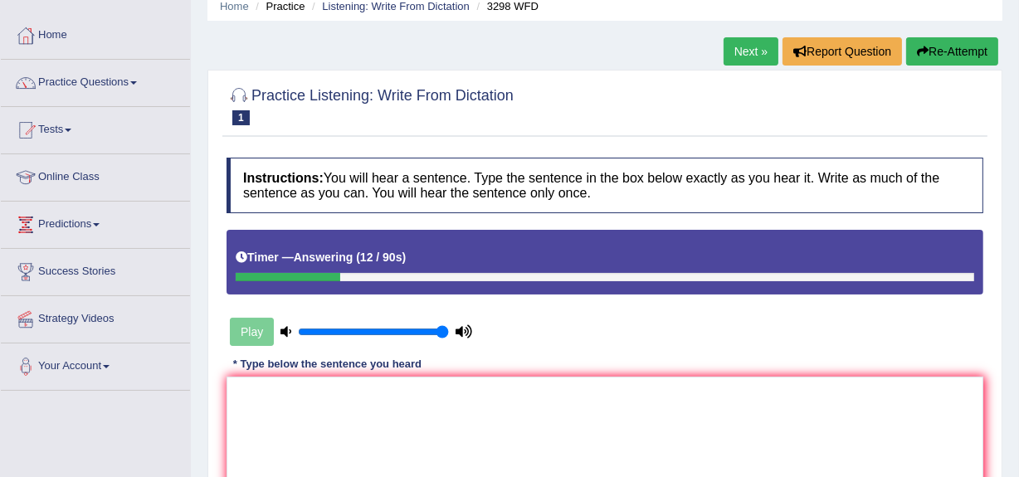
click at [969, 51] on button "Re-Attempt" at bounding box center [952, 51] width 92 height 28
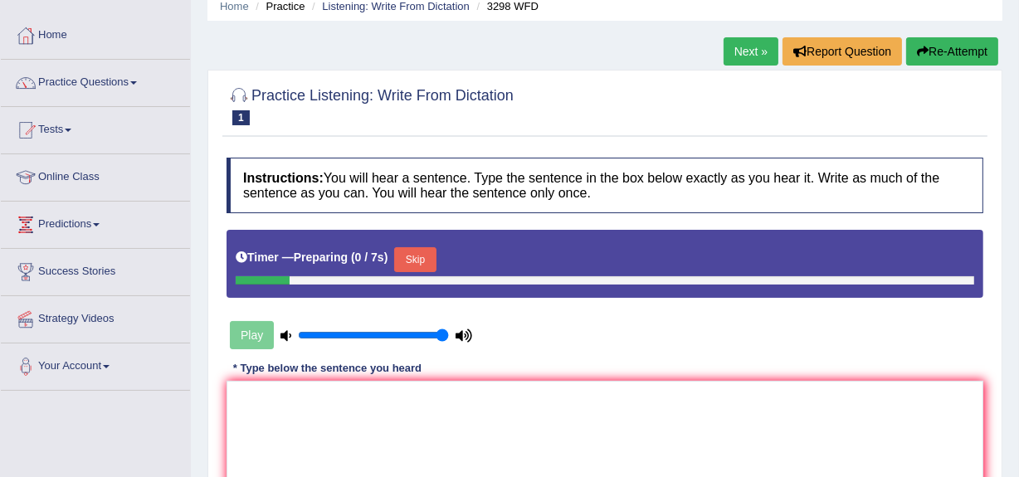
scroll to position [200, 0]
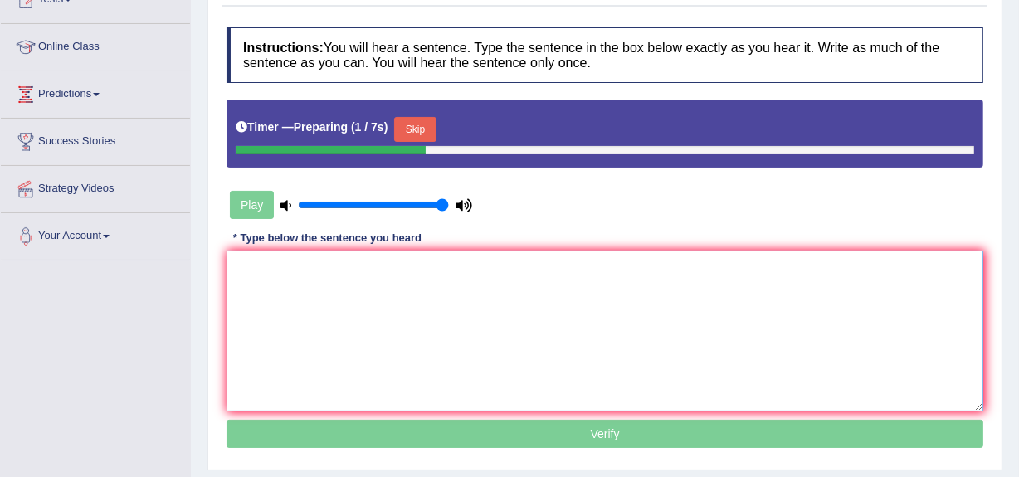
click at [471, 327] on textarea at bounding box center [605, 331] width 757 height 161
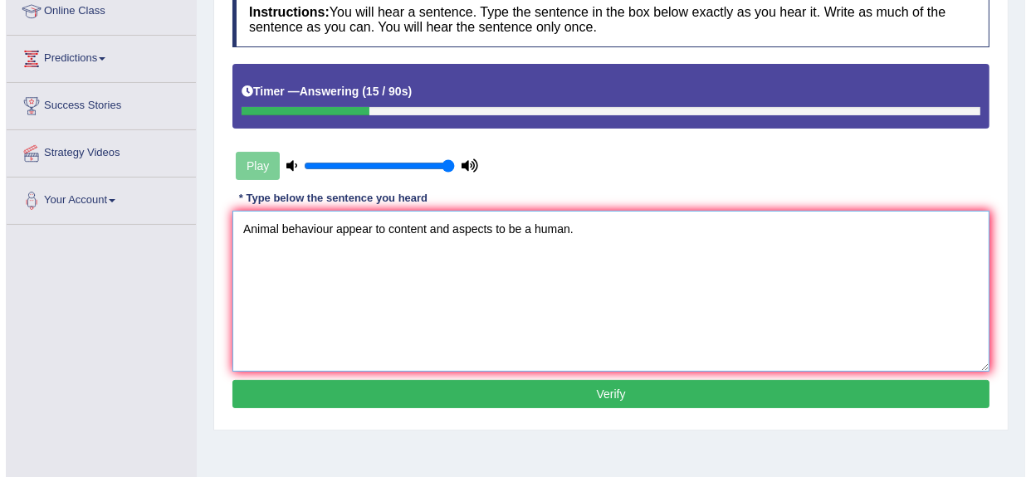
scroll to position [237, 0]
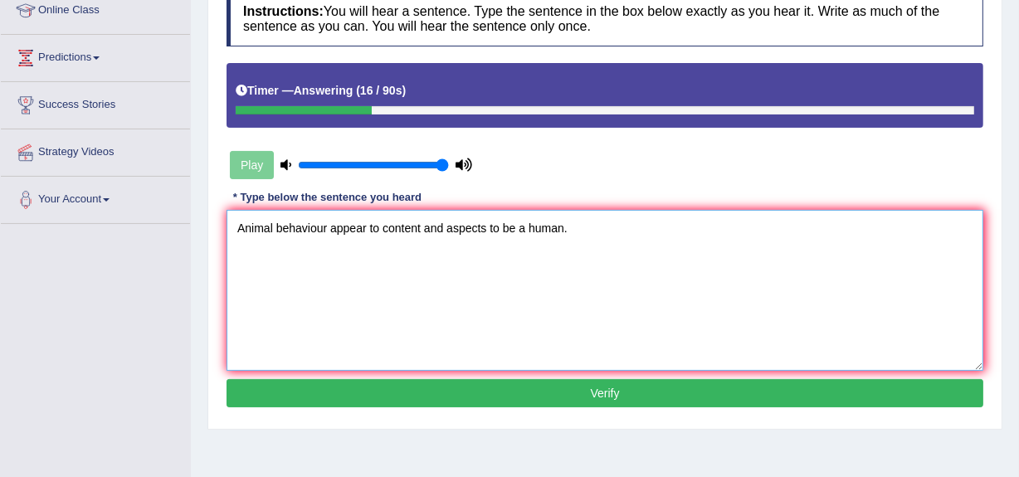
type textarea "Animal behaviour appear to content and aspects to be a human."
click at [403, 387] on button "Verify" at bounding box center [605, 393] width 757 height 28
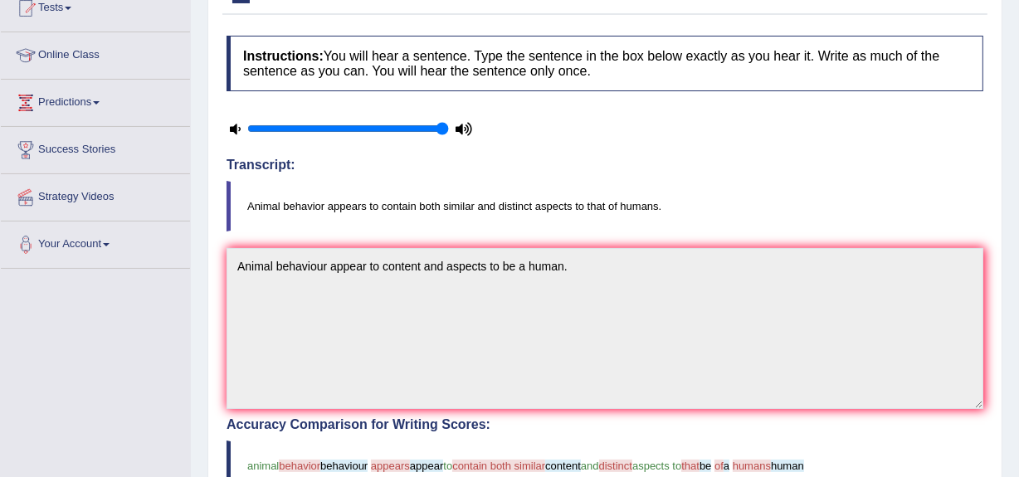
scroll to position [191, 0]
click at [296, 202] on blockquote "Animal behavior appears to contain both similar and distinct aspects to that of…" at bounding box center [605, 207] width 757 height 51
